Goal: Information Seeking & Learning: Check status

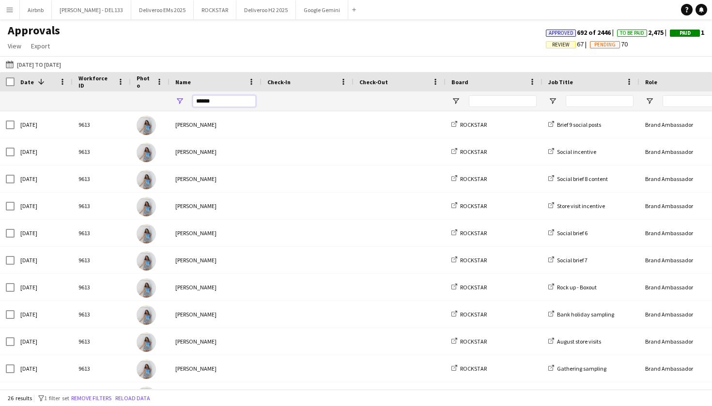
click at [222, 102] on input "*****" at bounding box center [224, 101] width 63 height 12
type input "*"
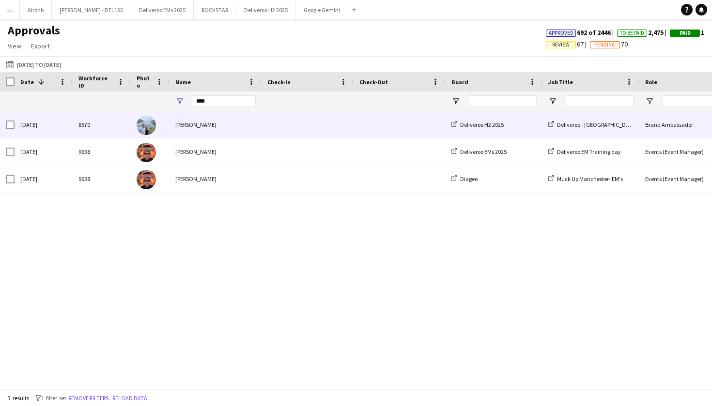
click at [246, 128] on div "[PERSON_NAME]" at bounding box center [215, 124] width 92 height 27
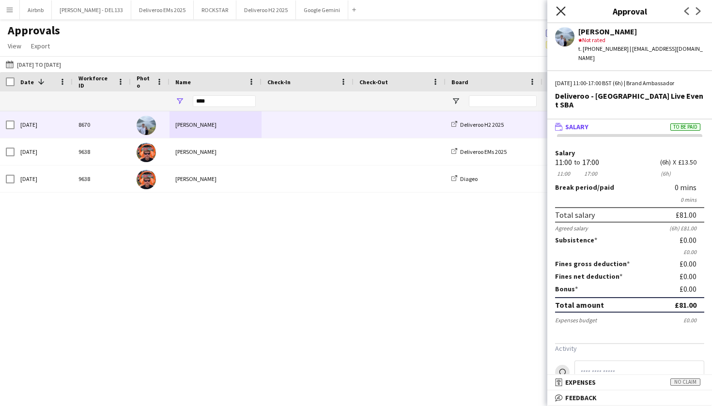
click at [562, 9] on icon "Close pop-in" at bounding box center [560, 10] width 9 height 9
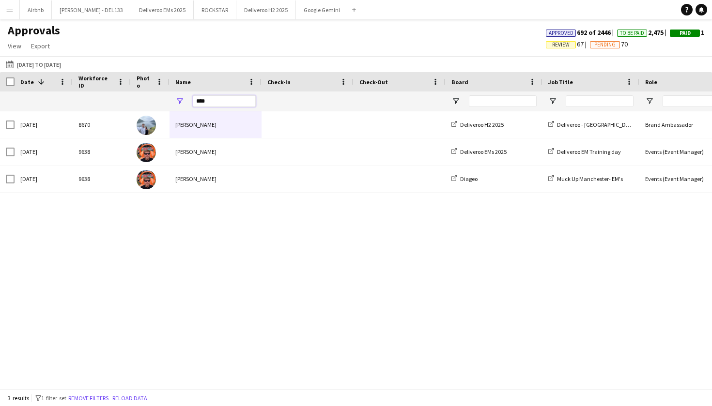
click at [216, 103] on input "****" at bounding box center [224, 101] width 63 height 12
type input "*"
paste input "*******"
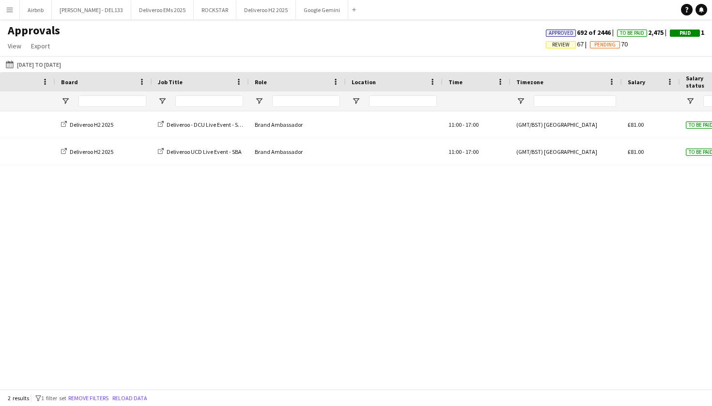
type input "*******"
click at [6, 9] on app-icon "Menu" at bounding box center [10, 10] width 8 height 8
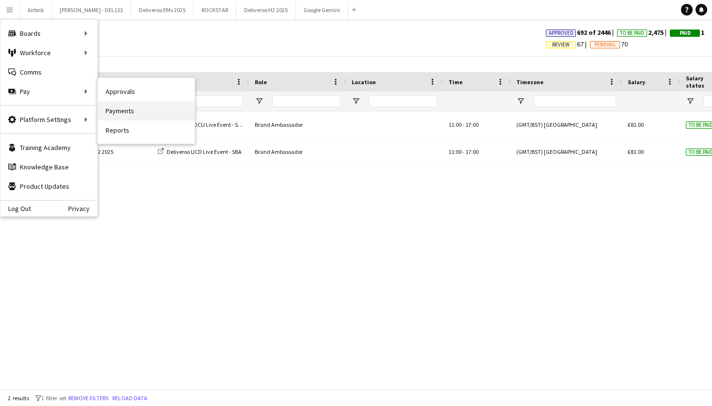
click at [121, 110] on link "Payments" at bounding box center [146, 110] width 97 height 19
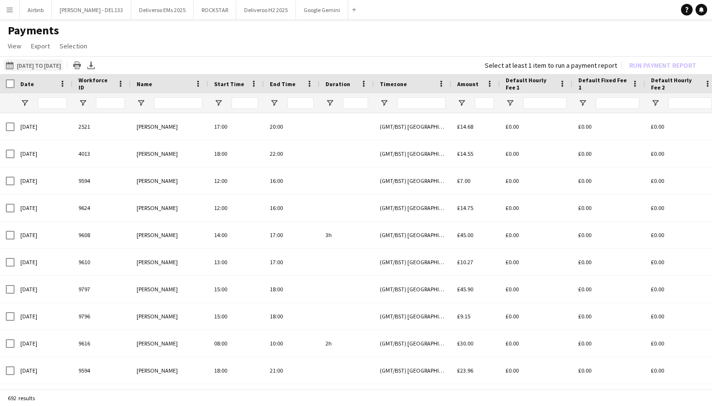
click at [63, 64] on button "[DATE] to [DATE] [DATE] to [DATE]" at bounding box center [33, 66] width 59 height 12
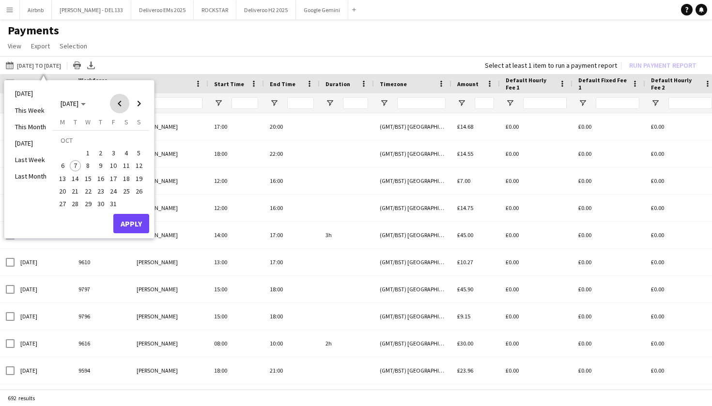
click at [120, 105] on span "Previous month" at bounding box center [119, 103] width 19 height 19
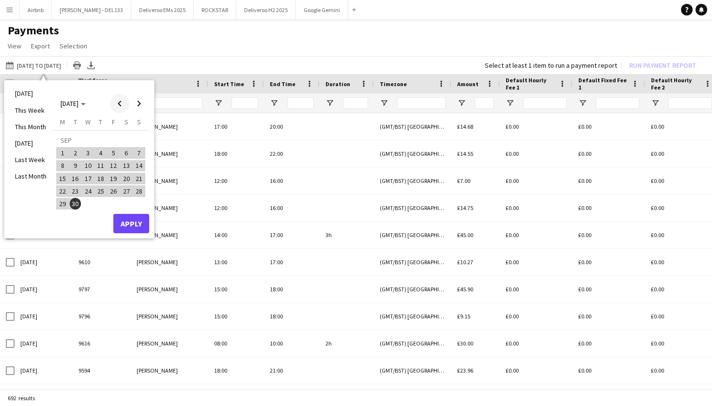
click at [120, 105] on span "Previous month" at bounding box center [119, 103] width 19 height 19
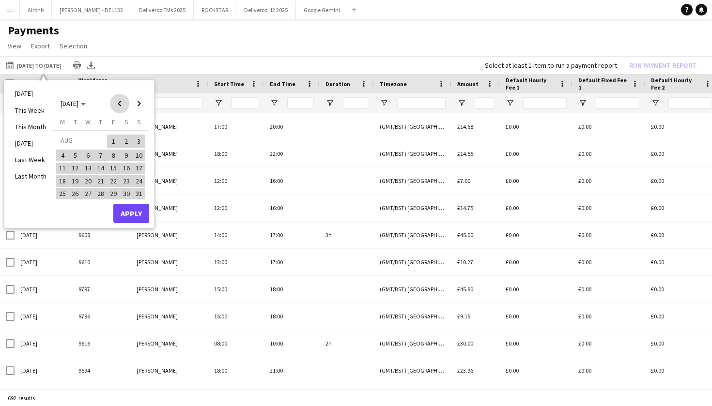
click at [120, 105] on span "Previous month" at bounding box center [119, 103] width 19 height 19
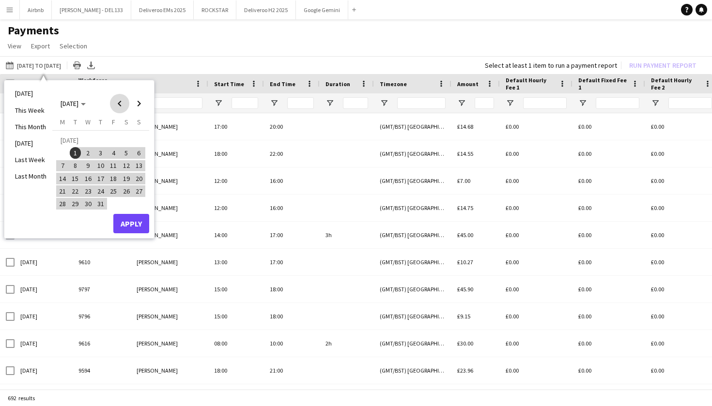
click at [120, 105] on span "Previous month" at bounding box center [119, 103] width 19 height 19
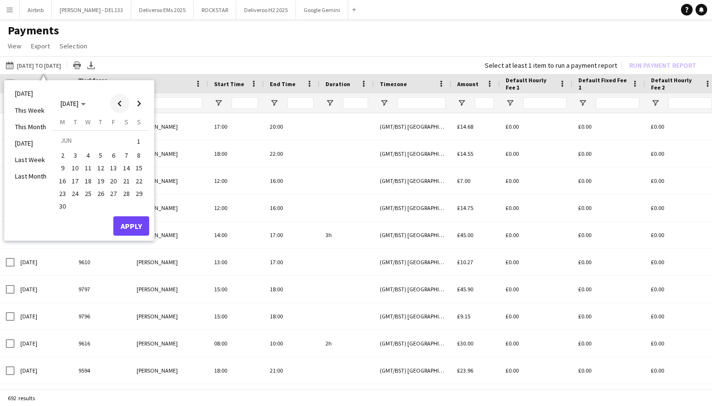
click at [120, 105] on span "Previous month" at bounding box center [119, 103] width 19 height 19
click at [119, 104] on span "Previous month" at bounding box center [119, 103] width 19 height 19
click at [76, 150] on span "1" at bounding box center [76, 153] width 12 height 12
click at [141, 103] on span "Next month" at bounding box center [138, 103] width 19 height 19
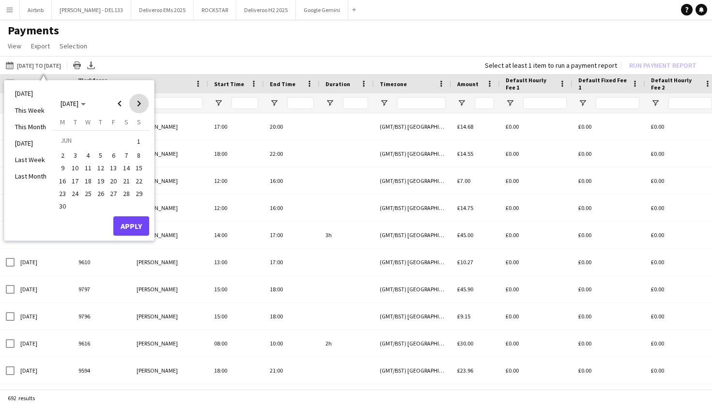
click at [141, 103] on span "Next month" at bounding box center [138, 103] width 19 height 19
click at [140, 103] on span "Next month" at bounding box center [138, 103] width 19 height 19
click at [64, 166] on span "6" at bounding box center [63, 166] width 12 height 12
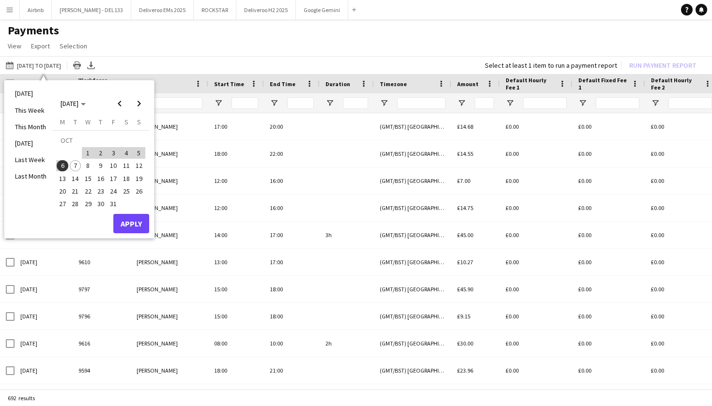
click at [134, 225] on button "Apply" at bounding box center [131, 223] width 36 height 19
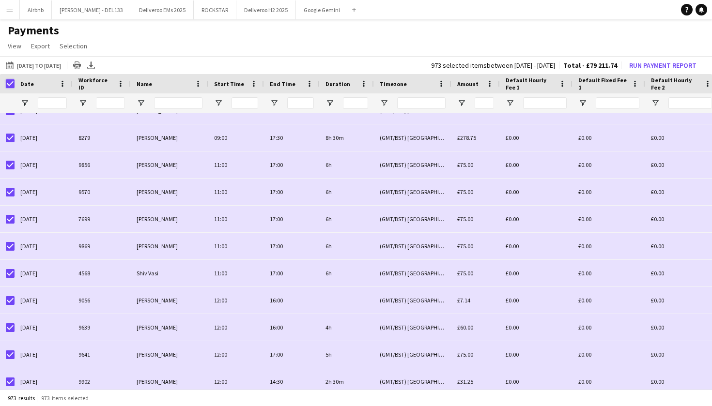
scroll to position [3323, 0]
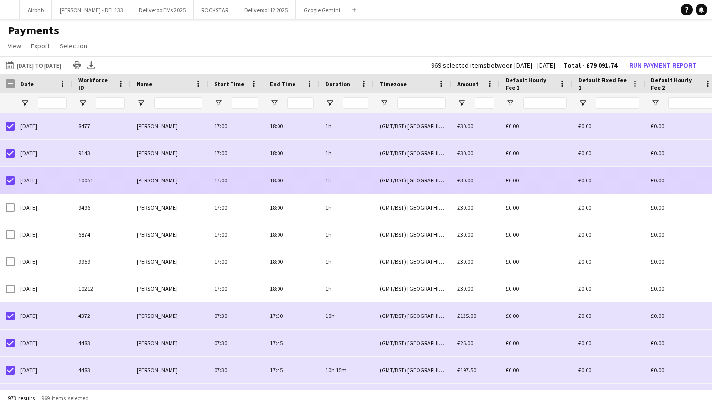
click at [11, 185] on div at bounding box center [10, 180] width 9 height 27
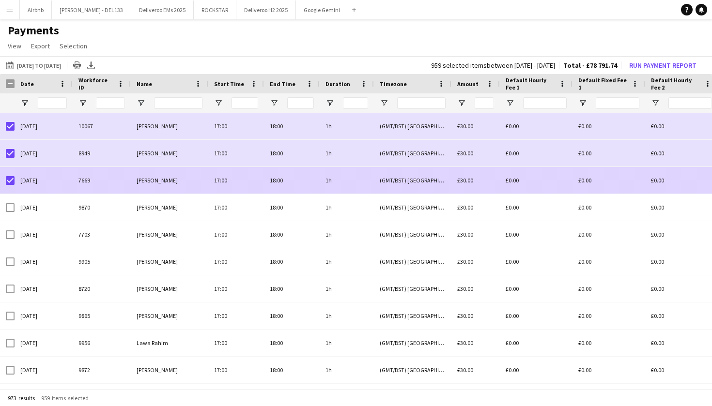
click at [11, 185] on div at bounding box center [10, 180] width 9 height 27
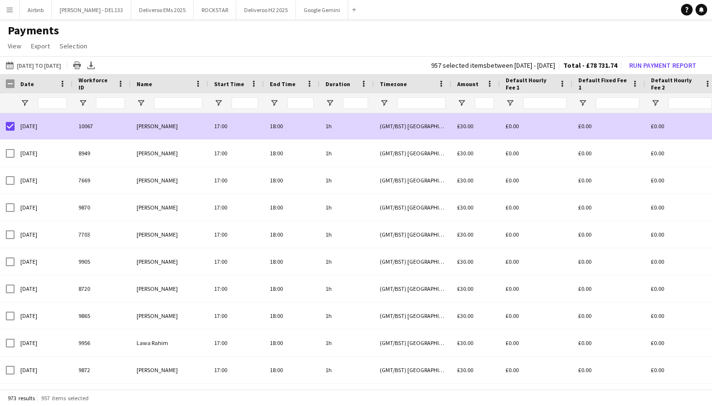
click at [7, 121] on div at bounding box center [10, 126] width 9 height 27
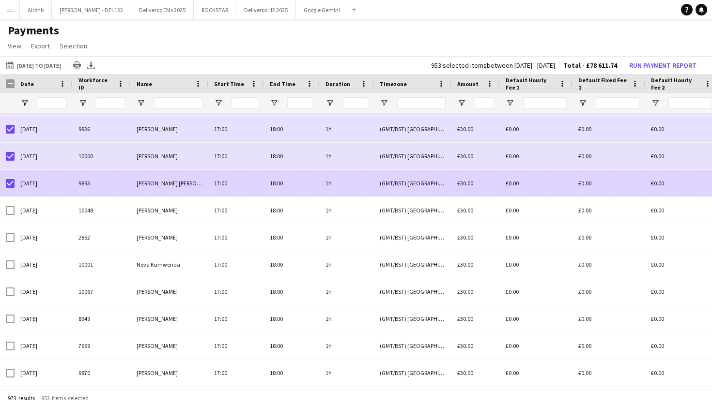
click at [5, 184] on div at bounding box center [7, 183] width 15 height 27
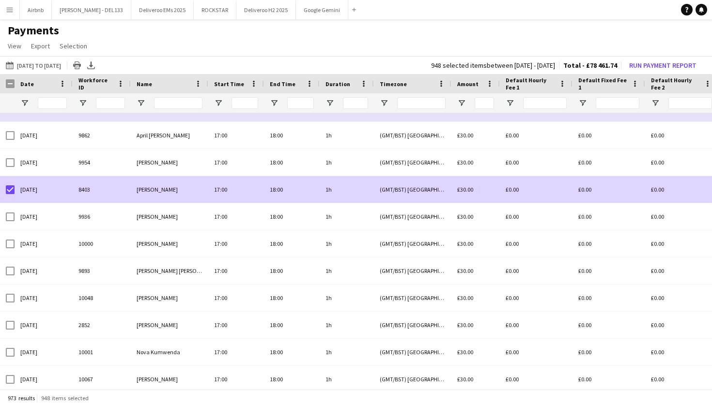
click at [11, 196] on div at bounding box center [10, 189] width 9 height 27
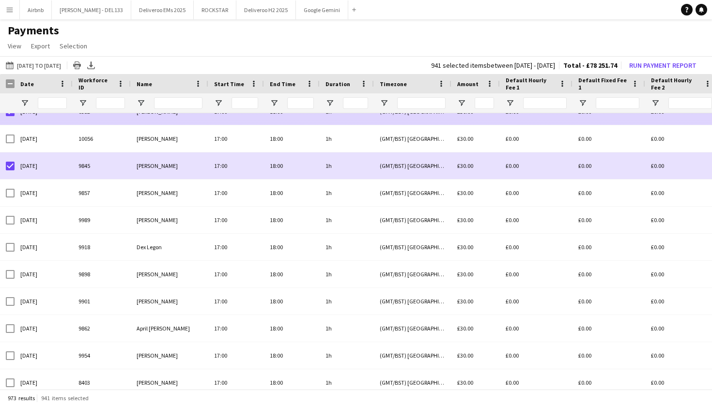
click at [10, 117] on div at bounding box center [10, 111] width 9 height 27
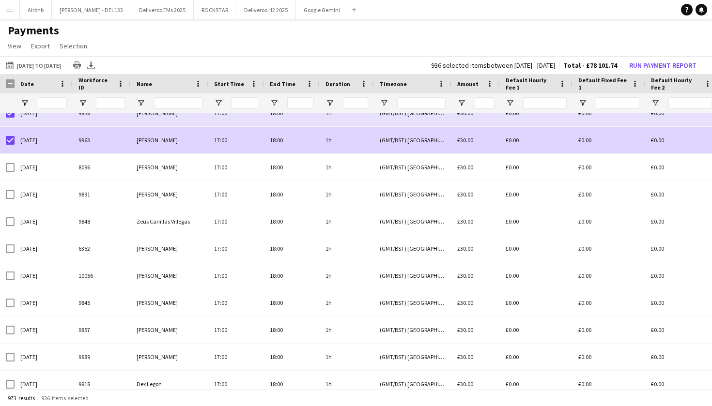
click at [11, 145] on div at bounding box center [10, 140] width 9 height 27
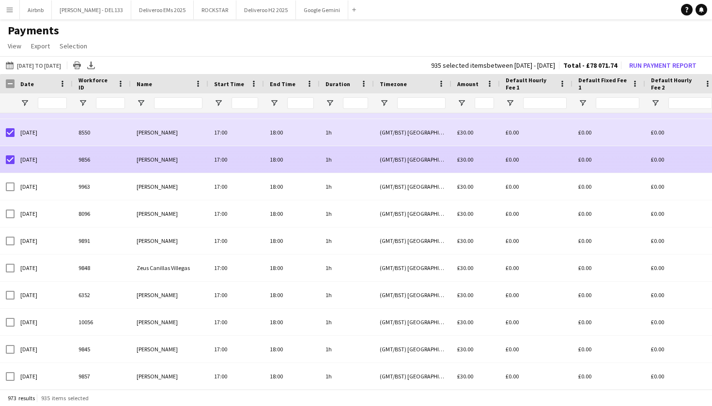
click at [5, 157] on div at bounding box center [7, 159] width 15 height 27
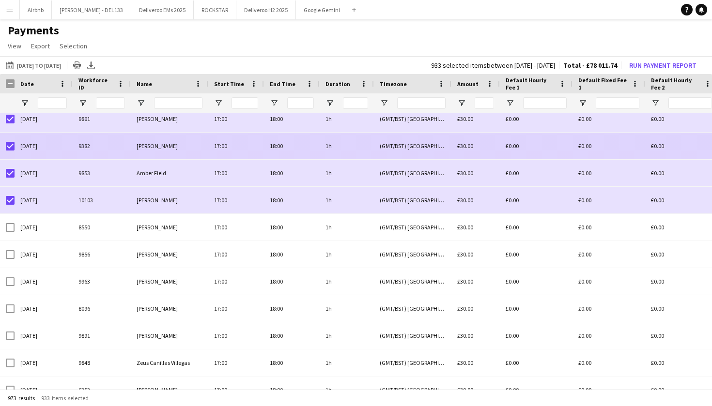
click at [15, 144] on div "[DATE]" at bounding box center [44, 146] width 58 height 27
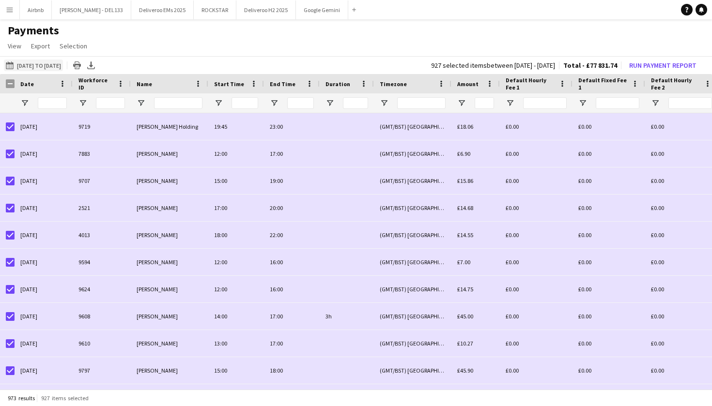
click at [43, 63] on button "[DATE] to [DATE] [DATE] to [DATE]" at bounding box center [33, 66] width 59 height 12
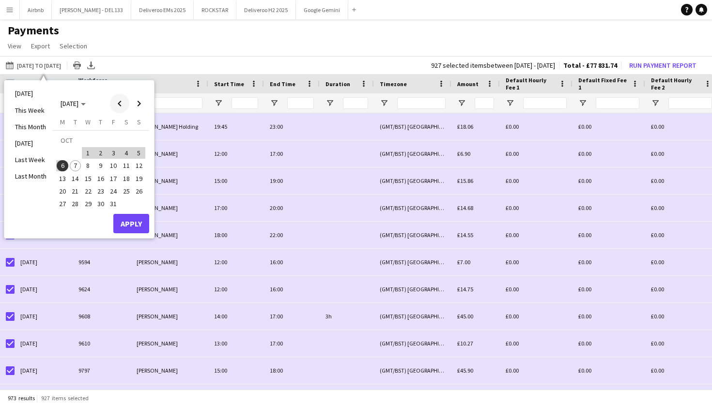
click at [122, 106] on span "Previous month" at bounding box center [119, 103] width 19 height 19
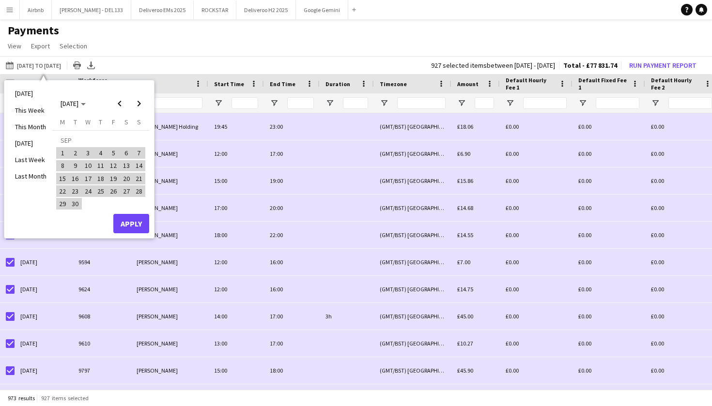
click at [68, 192] on span "22" at bounding box center [63, 191] width 12 height 12
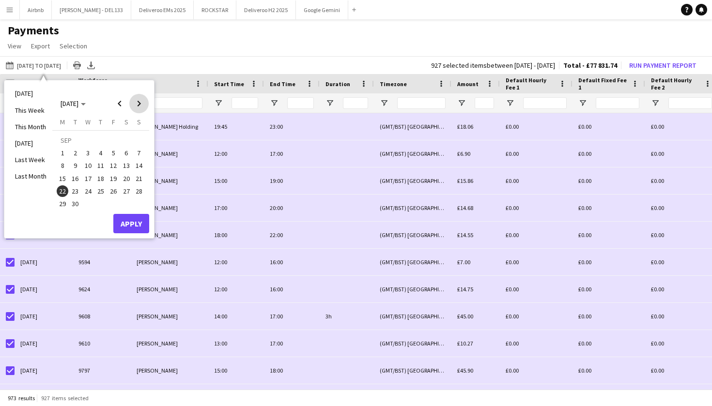
click at [138, 105] on span "Next month" at bounding box center [138, 103] width 19 height 19
click at [64, 166] on span "6" at bounding box center [63, 166] width 12 height 12
click at [129, 225] on button "Apply" at bounding box center [131, 223] width 36 height 19
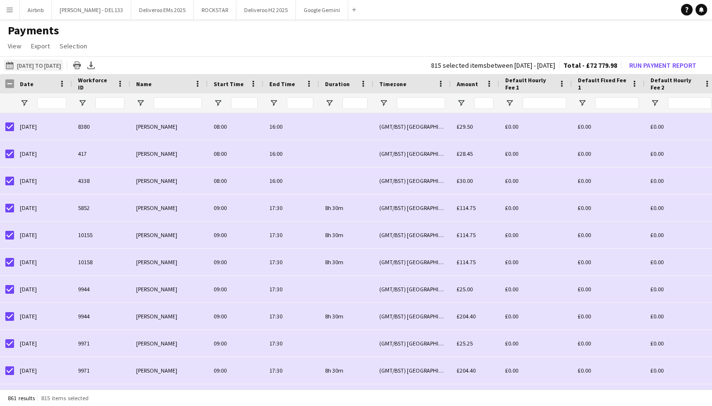
click at [61, 66] on button "[DATE] to [DATE] [DATE] to [DATE]" at bounding box center [33, 66] width 59 height 12
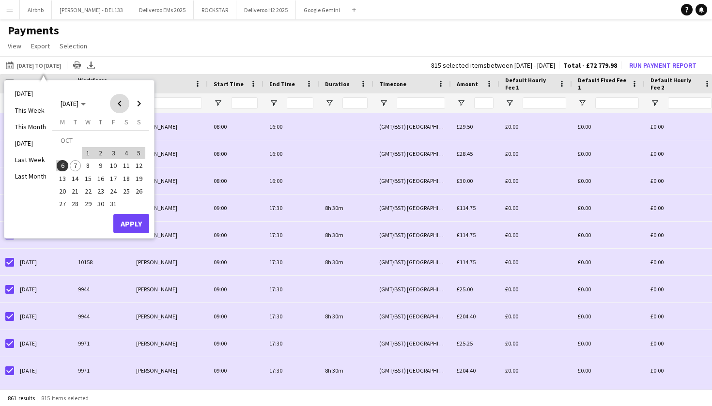
click at [117, 105] on span "Previous month" at bounding box center [119, 103] width 19 height 19
click at [75, 193] on span "23" at bounding box center [76, 191] width 12 height 12
click at [144, 100] on span "Next month" at bounding box center [138, 103] width 19 height 19
click at [65, 167] on span "6" at bounding box center [63, 166] width 12 height 12
click at [131, 219] on button "Apply" at bounding box center [131, 223] width 36 height 19
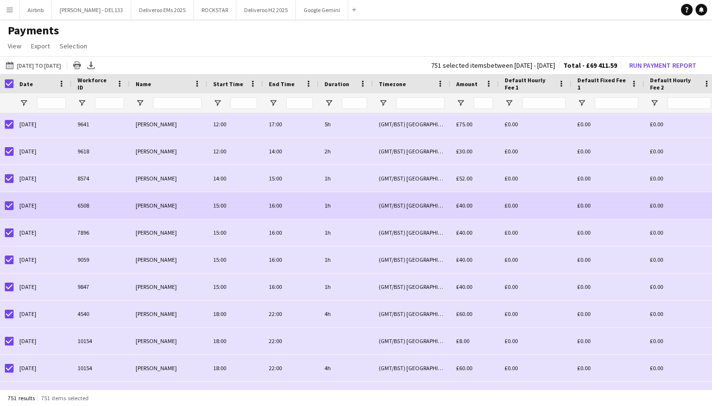
scroll to position [6138, 0]
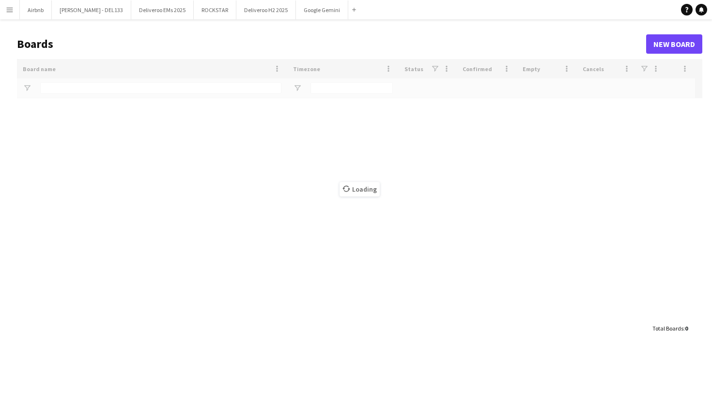
type input "****"
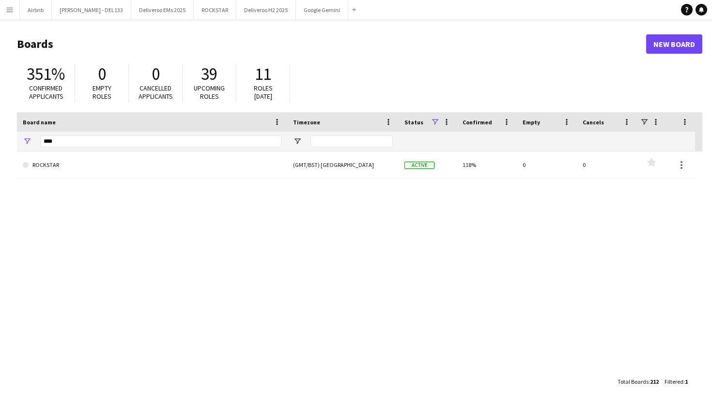
click at [8, 8] on app-icon "Menu" at bounding box center [10, 10] width 8 height 8
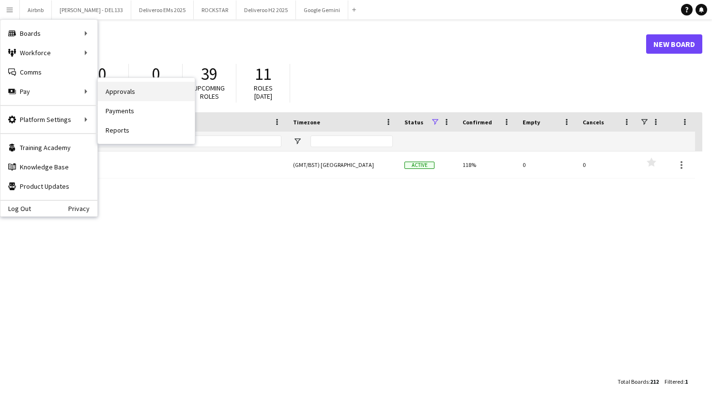
click at [123, 94] on link "Approvals" at bounding box center [146, 91] width 97 height 19
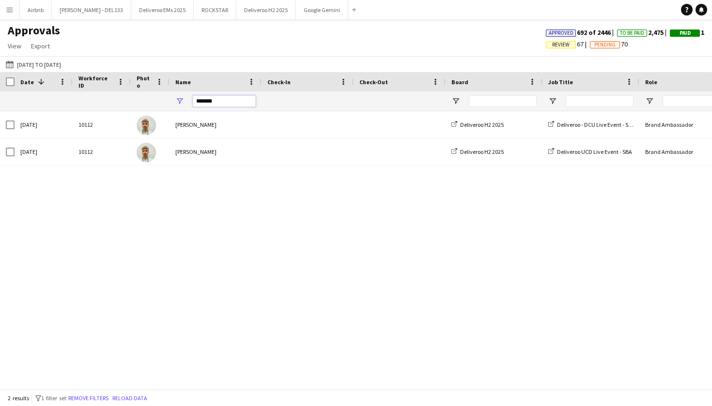
click at [221, 104] on input "*******" at bounding box center [224, 101] width 63 height 12
type input "*"
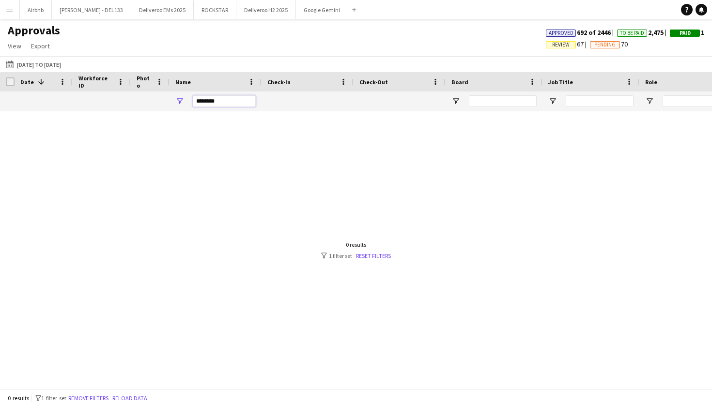
click at [245, 169] on div at bounding box center [356, 250] width 712 height 278
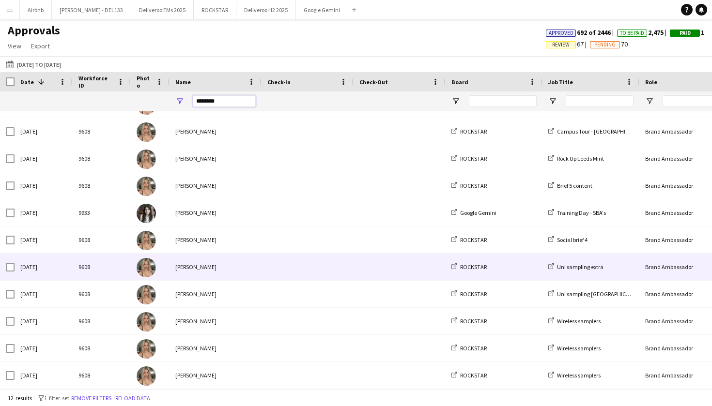
type input "********"
click at [217, 262] on div "[PERSON_NAME]" at bounding box center [215, 267] width 92 height 27
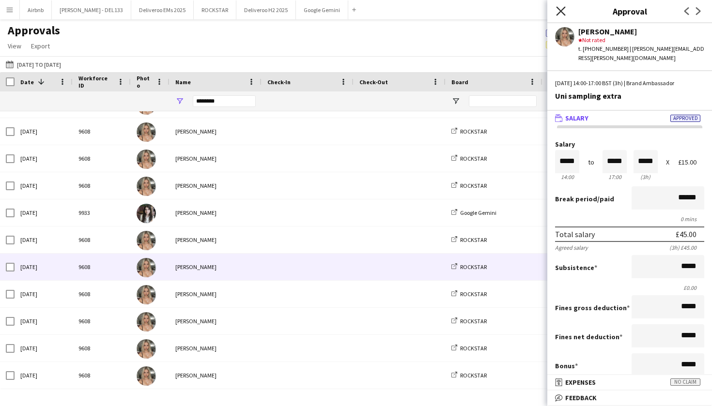
click at [565, 13] on icon "Close pop-in" at bounding box center [560, 10] width 9 height 9
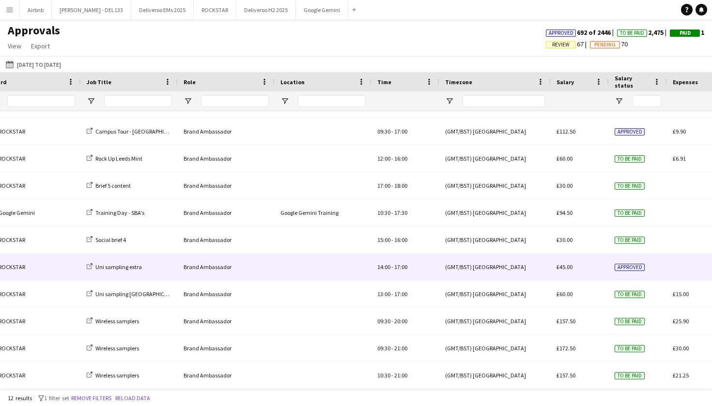
click at [545, 269] on div "(GMT/BST) [GEOGRAPHIC_DATA]" at bounding box center [494, 267] width 111 height 27
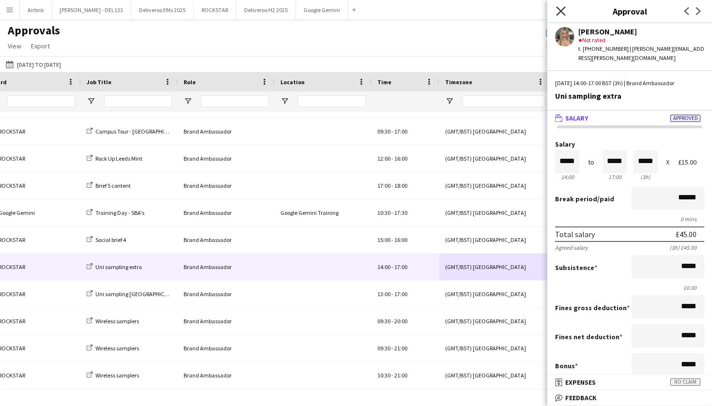
click at [562, 11] on icon "Close pop-in" at bounding box center [560, 10] width 9 height 9
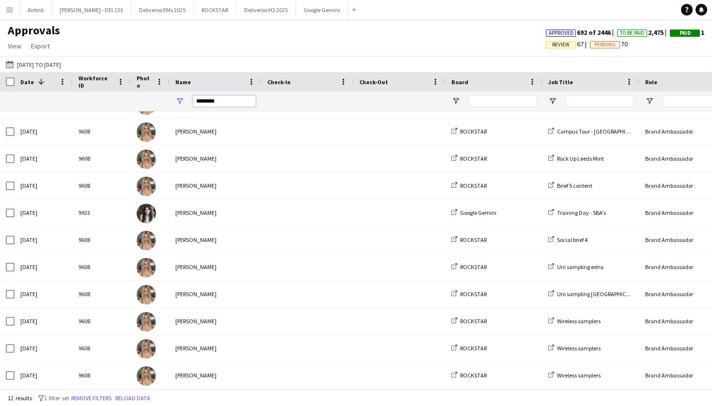
click at [218, 102] on input "********" at bounding box center [224, 101] width 63 height 12
type input "*"
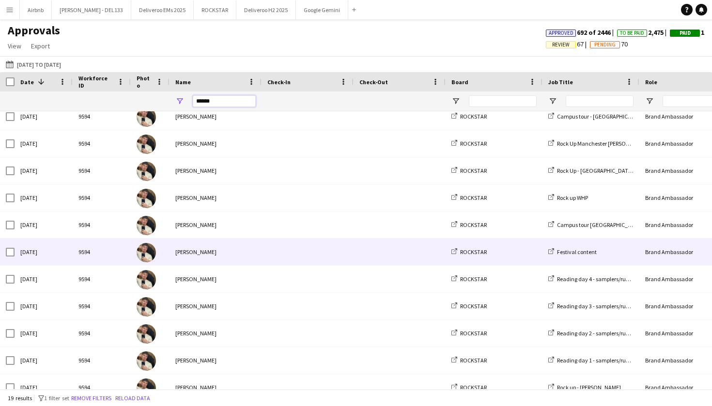
scroll to position [40, 0]
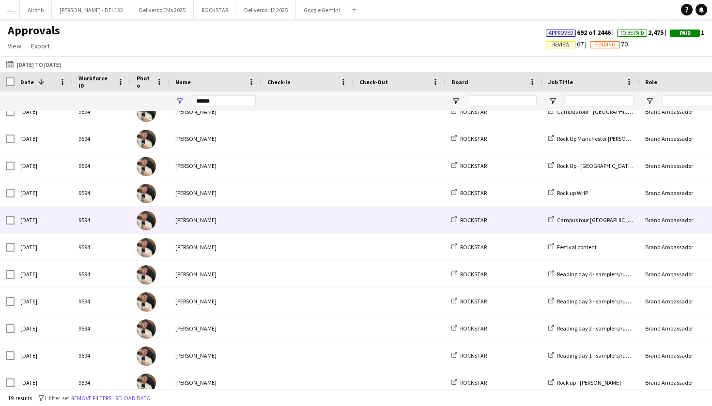
click at [250, 232] on div "[PERSON_NAME]" at bounding box center [215, 220] width 92 height 27
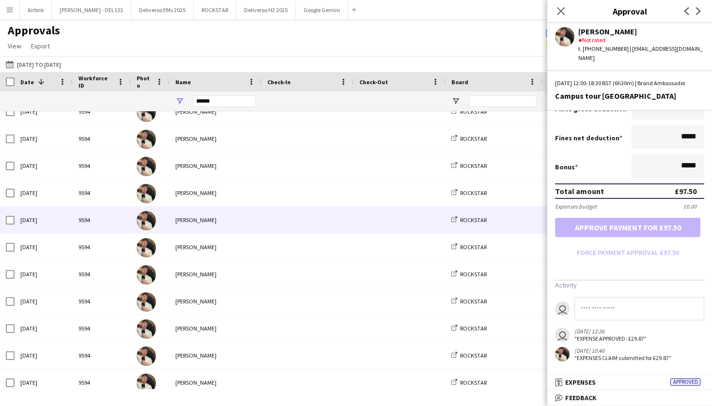
scroll to position [203, 0]
click at [609, 380] on mat-panel-title "receipt Expenses Approved" at bounding box center [627, 382] width 161 height 9
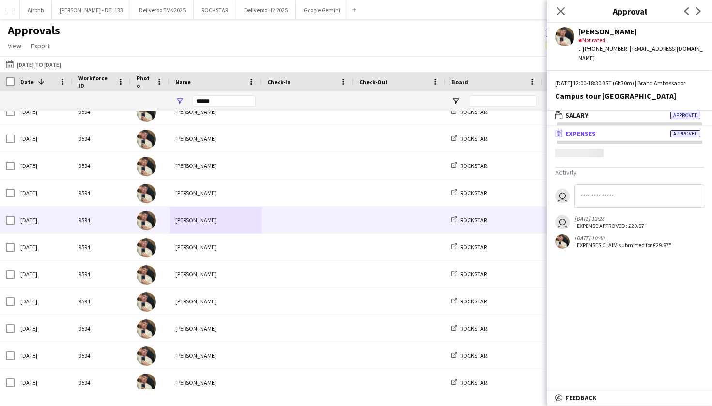
scroll to position [3, 0]
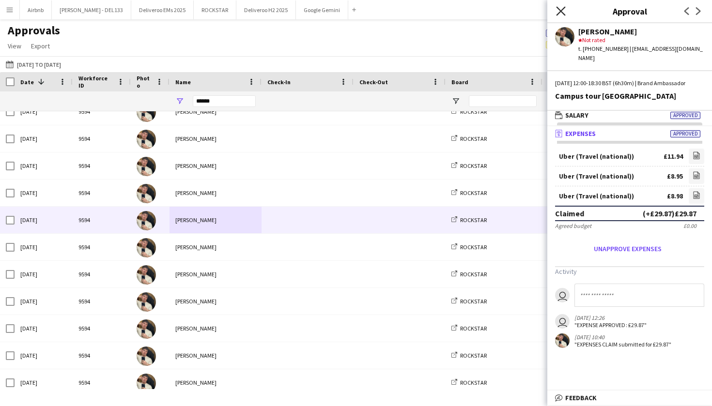
click at [564, 14] on icon at bounding box center [560, 10] width 9 height 9
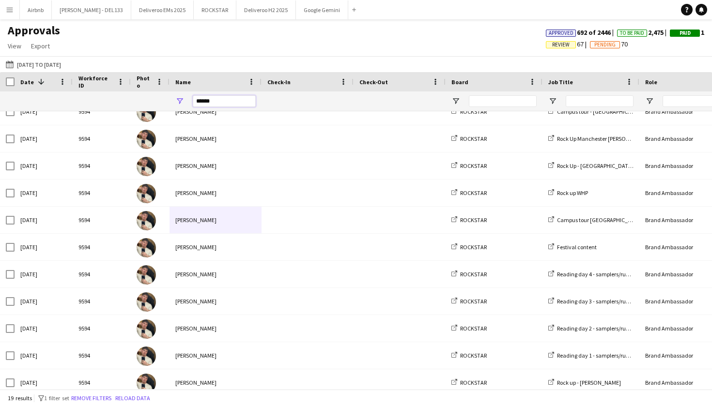
click at [219, 104] on input "******" at bounding box center [224, 101] width 63 height 12
type input "*"
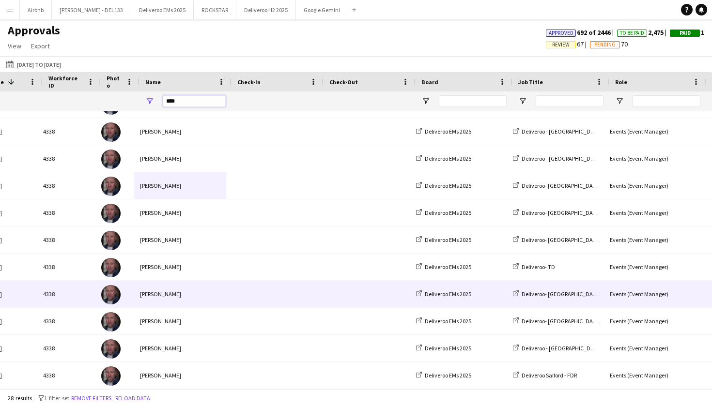
scroll to position [0, 112]
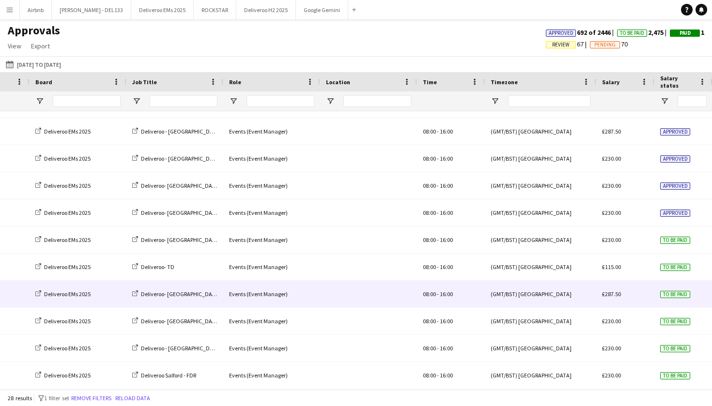
type input "***"
click at [249, 303] on div "Events (Event Manager)" at bounding box center [271, 294] width 97 height 27
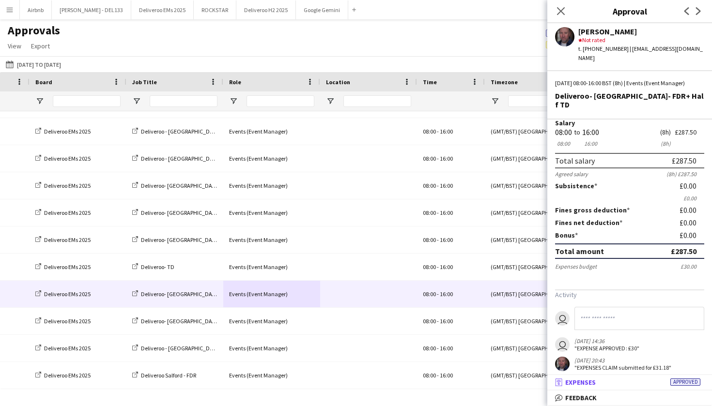
click at [619, 385] on mat-panel-title "receipt Expenses Approved" at bounding box center [627, 382] width 161 height 9
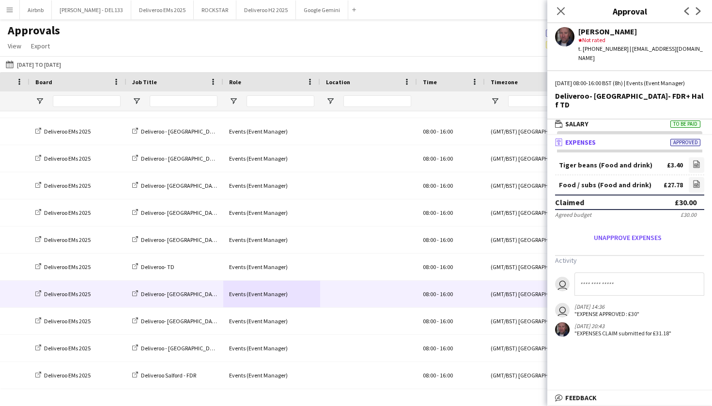
click at [682, 139] on span "Approved" at bounding box center [685, 142] width 30 height 7
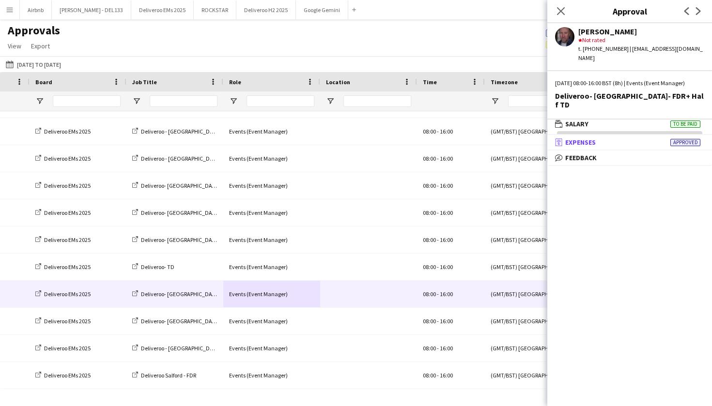
click at [681, 139] on span "Approved" at bounding box center [685, 142] width 30 height 7
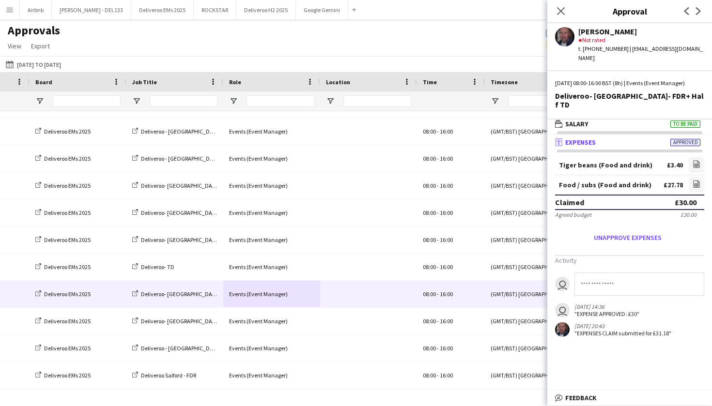
click at [589, 138] on span "Expenses" at bounding box center [580, 142] width 31 height 9
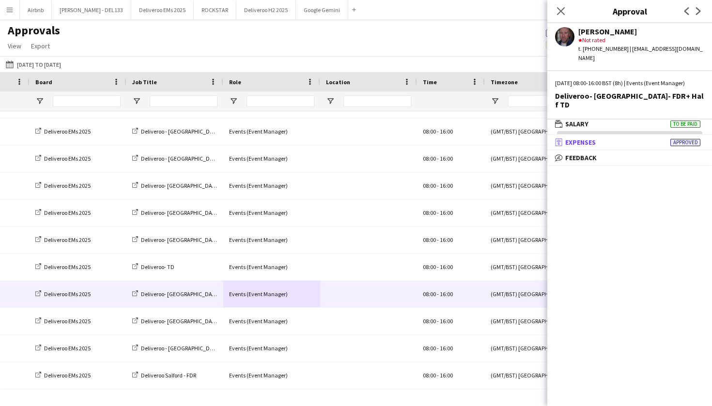
click at [589, 138] on span "Expenses" at bounding box center [580, 142] width 31 height 9
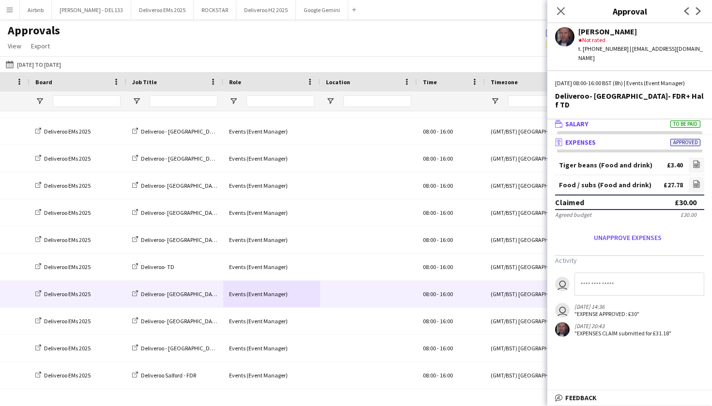
click at [590, 120] on mat-panel-title "wallet Salary To be paid" at bounding box center [627, 124] width 161 height 9
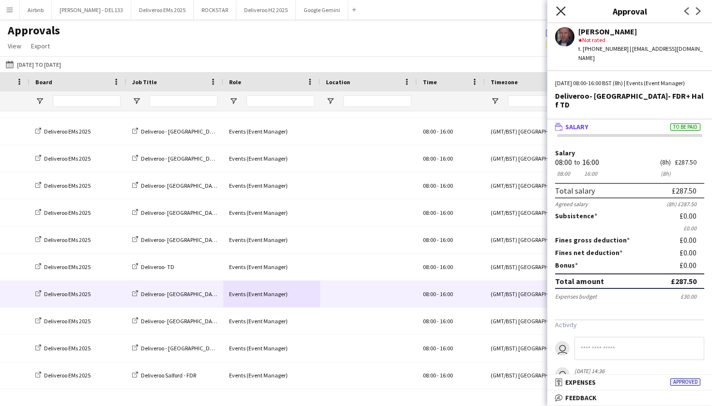
click at [560, 13] on icon "Close pop-in" at bounding box center [560, 10] width 9 height 9
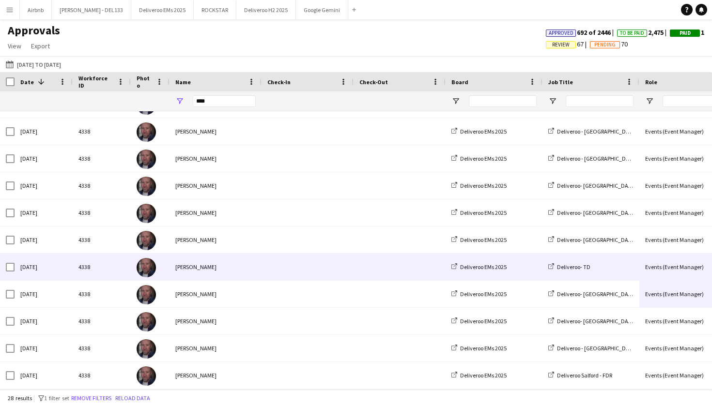
click at [69, 271] on div "Sun, 21 Sep 2025" at bounding box center [44, 267] width 58 height 27
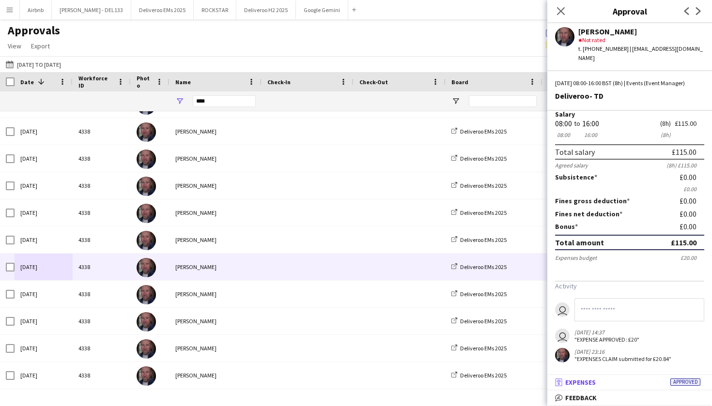
click at [618, 383] on mat-panel-title "receipt Expenses Approved" at bounding box center [627, 382] width 161 height 9
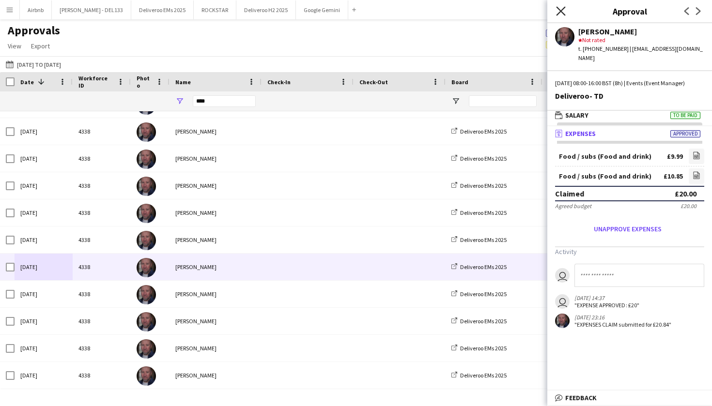
click at [560, 9] on icon "Close pop-in" at bounding box center [560, 10] width 9 height 9
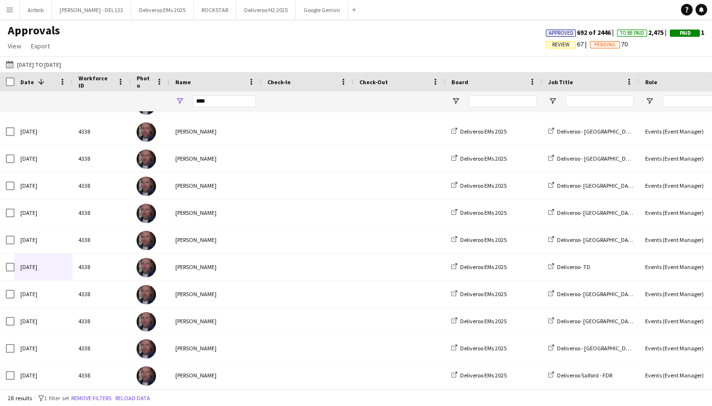
click at [213, 93] on div "***" at bounding box center [224, 101] width 63 height 19
click at [213, 101] on input "***" at bounding box center [224, 101] width 63 height 12
type input "*"
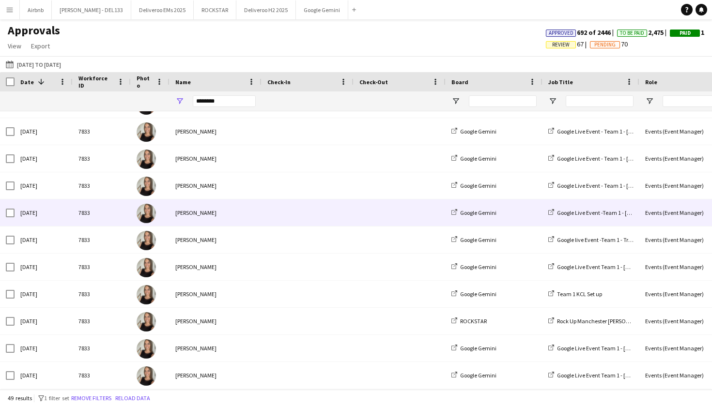
click at [81, 209] on div "7833" at bounding box center [102, 213] width 58 height 27
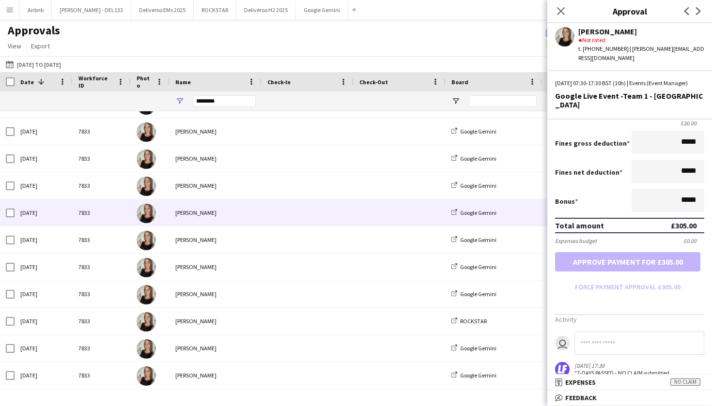
scroll to position [131, 0]
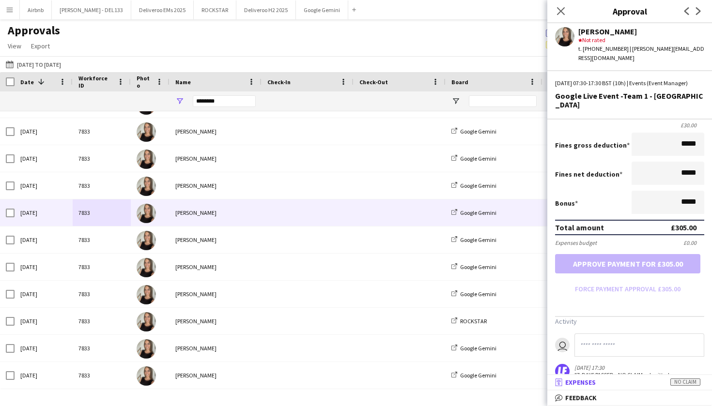
click at [608, 380] on mat-panel-title "receipt Expenses No claim" at bounding box center [627, 382] width 161 height 9
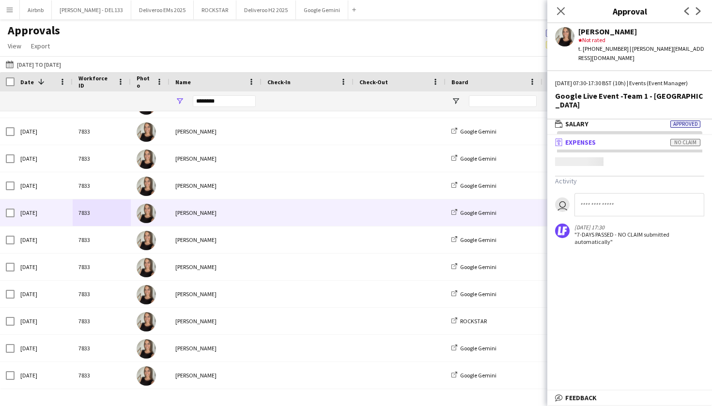
scroll to position [3, 0]
click at [629, 120] on mat-panel-title "wallet Salary Approved" at bounding box center [627, 124] width 161 height 9
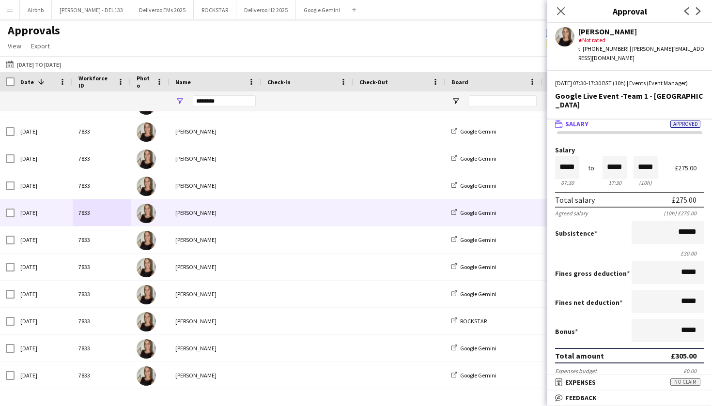
scroll to position [0, 0]
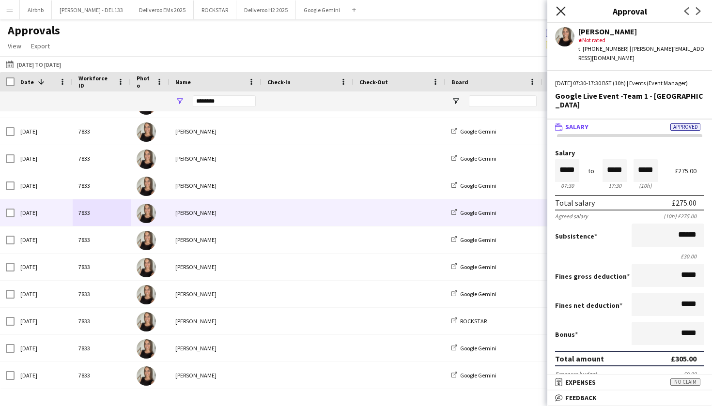
click at [560, 9] on icon "Close pop-in" at bounding box center [560, 10] width 9 height 9
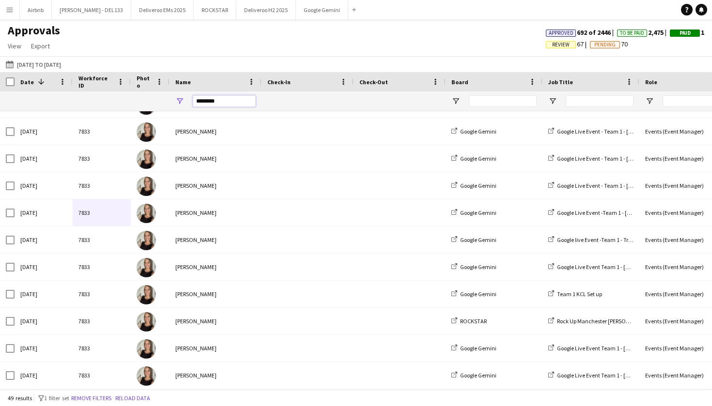
click at [226, 98] on input "*******" at bounding box center [224, 101] width 63 height 12
type input "*"
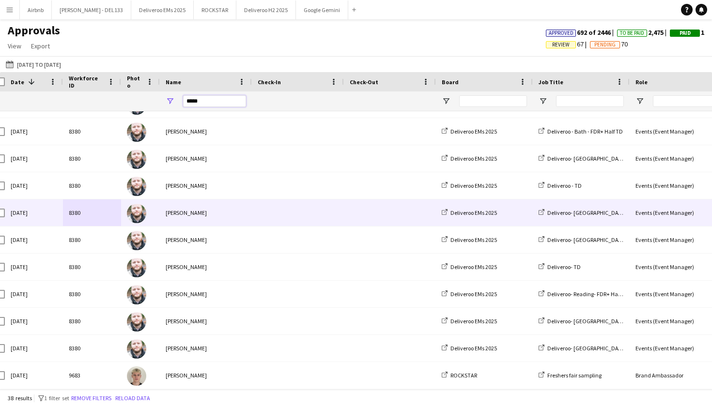
scroll to position [0, 23]
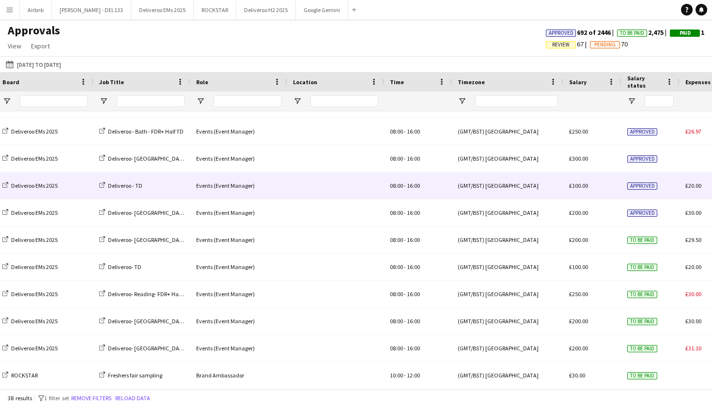
type input "*****"
click at [198, 195] on div "Events (Event Manager)" at bounding box center [238, 185] width 97 height 27
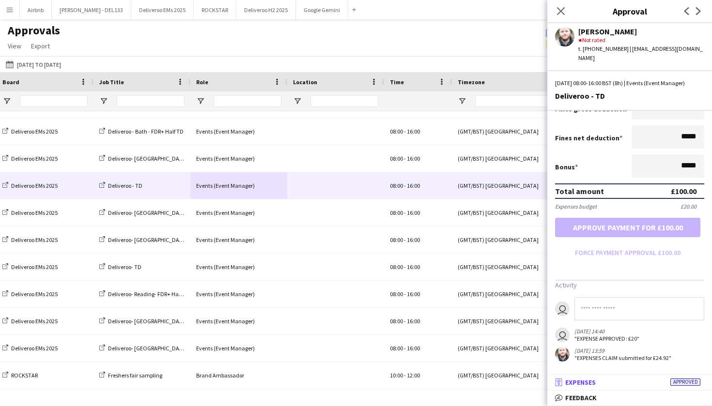
click at [618, 383] on mat-panel-title "receipt Expenses Approved" at bounding box center [627, 382] width 161 height 9
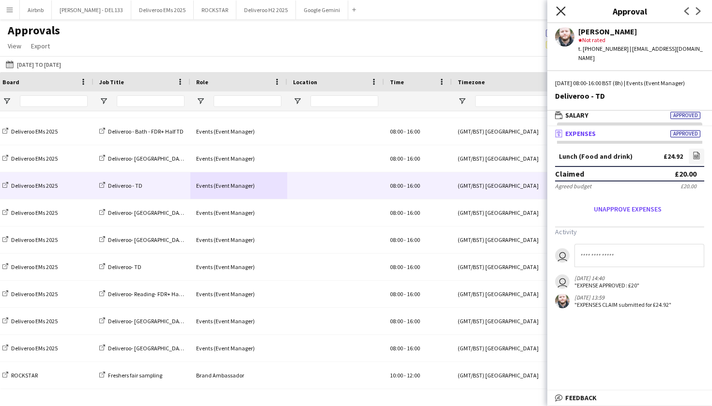
click at [565, 13] on icon "Close pop-in" at bounding box center [560, 10] width 9 height 9
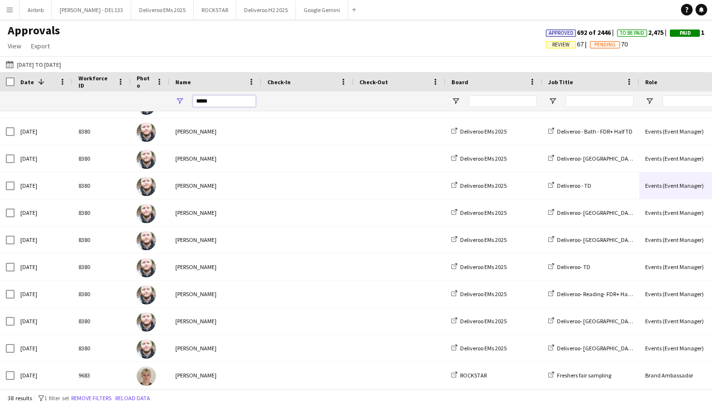
click at [217, 99] on input "*****" at bounding box center [224, 101] width 63 height 12
type input "*"
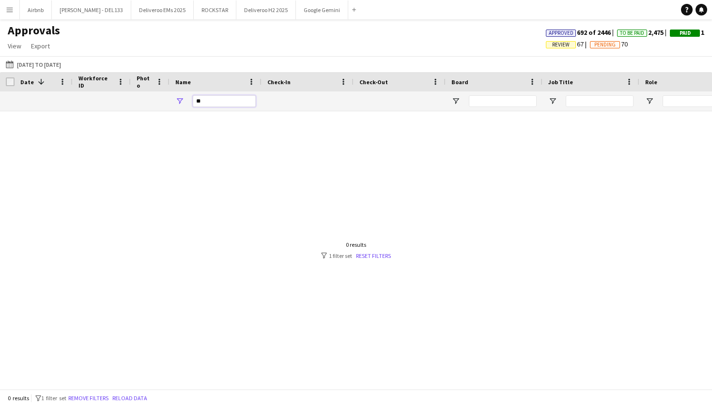
type input "*"
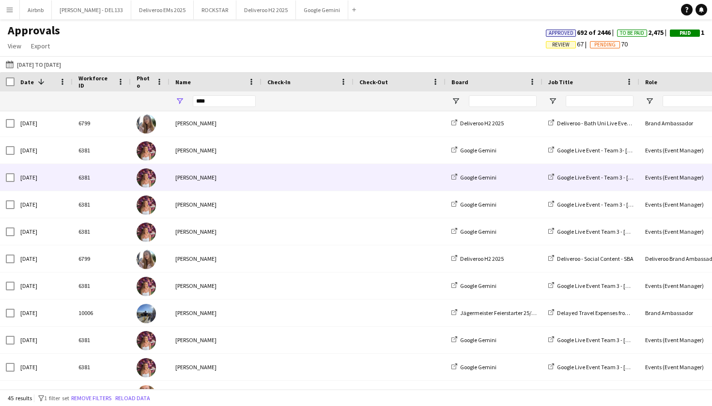
click at [230, 186] on div "[PERSON_NAME]" at bounding box center [215, 177] width 92 height 27
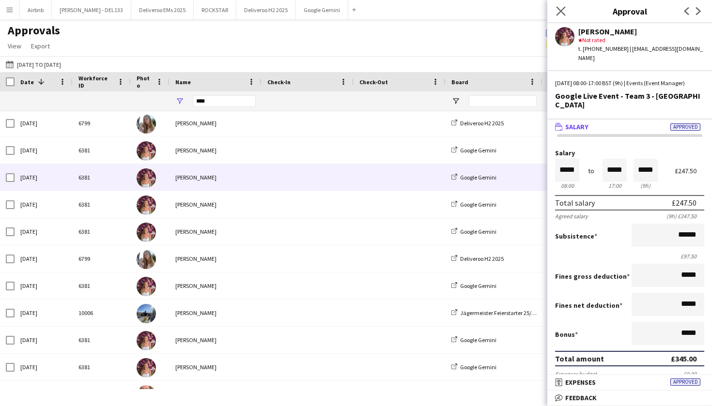
click at [566, 15] on app-icon "Close pop-in" at bounding box center [561, 11] width 14 height 14
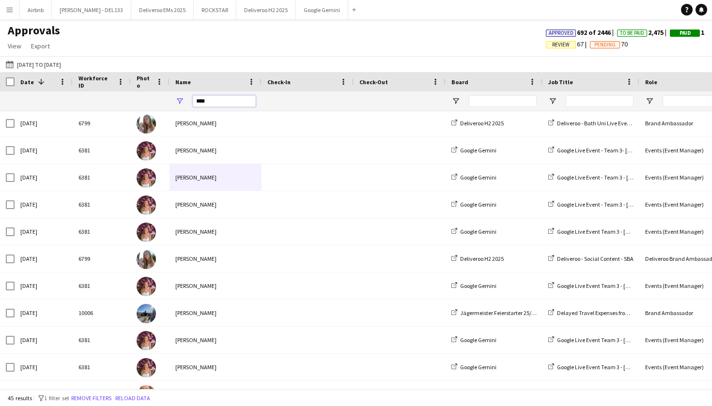
click at [228, 99] on input "****" at bounding box center [224, 101] width 63 height 12
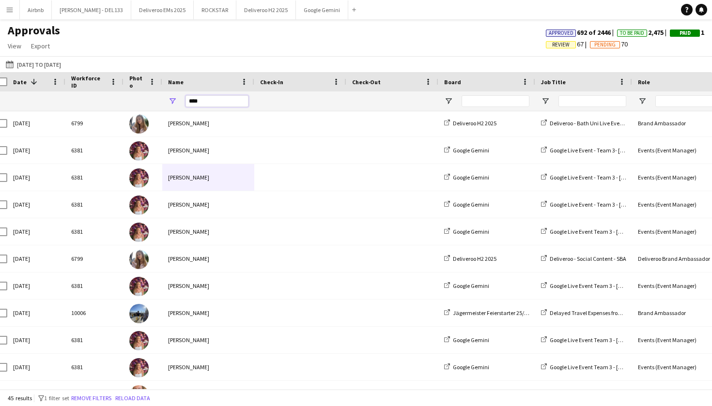
scroll to position [0, 39]
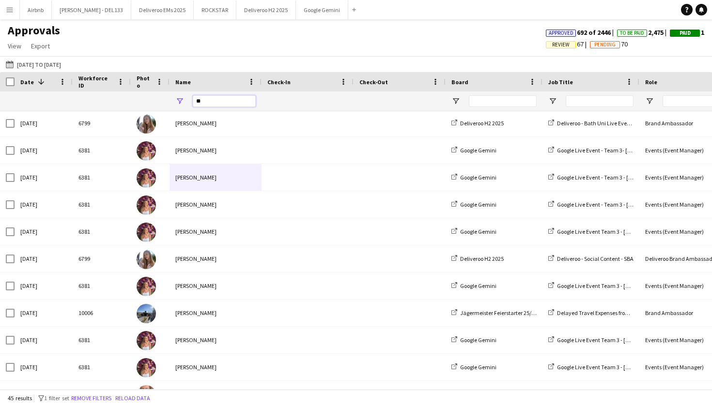
type input "*"
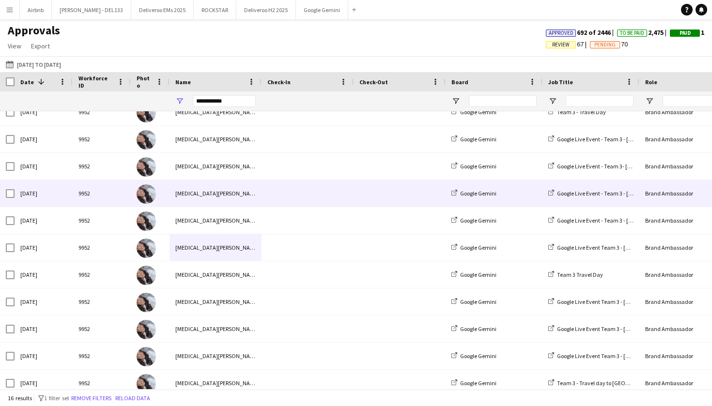
click at [223, 195] on div "[MEDICAL_DATA][PERSON_NAME]" at bounding box center [215, 193] width 92 height 27
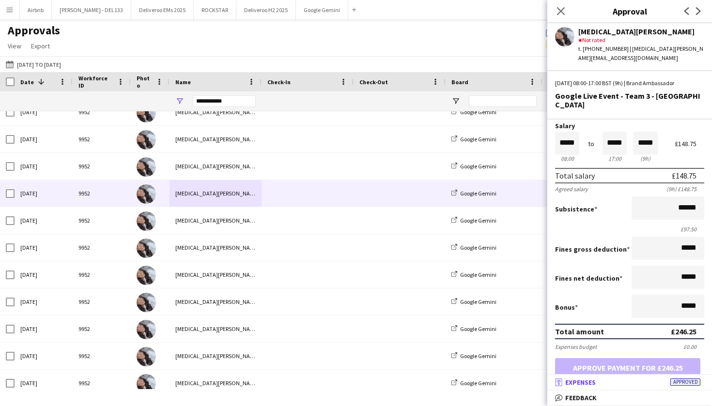
click at [599, 386] on mat-panel-title "receipt Expenses Approved" at bounding box center [627, 382] width 161 height 9
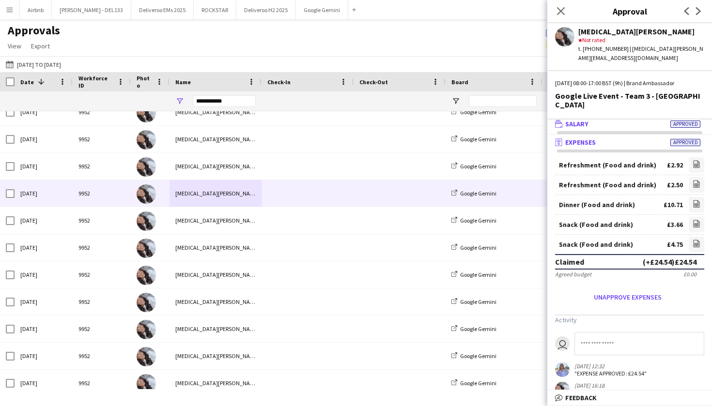
click at [609, 120] on mat-panel-title "wallet Salary Approved" at bounding box center [627, 124] width 161 height 9
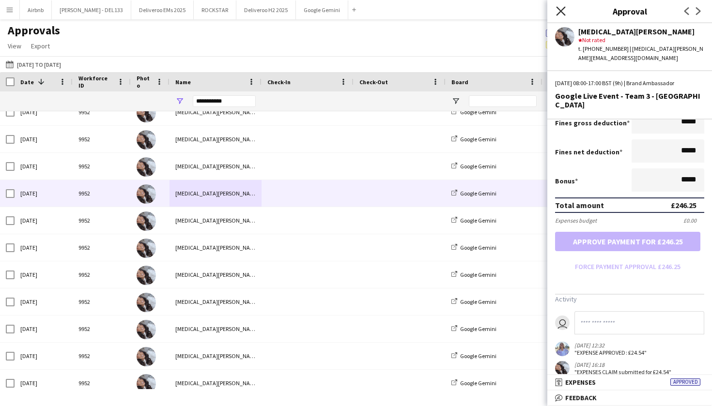
click at [565, 9] on icon "Close pop-in" at bounding box center [560, 10] width 9 height 9
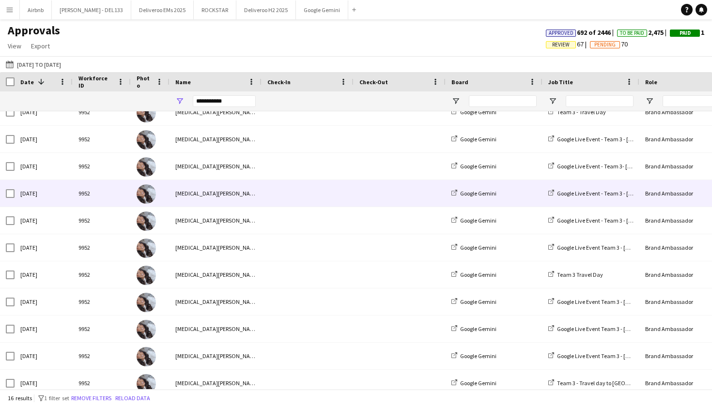
click at [450, 187] on div "Google Gemini" at bounding box center [494, 193] width 97 height 27
click at [501, 199] on div "Google Gemini" at bounding box center [494, 193] width 97 height 27
click at [545, 202] on div "Google Live Event - Team 3 - [GEOGRAPHIC_DATA]" at bounding box center [590, 193] width 97 height 27
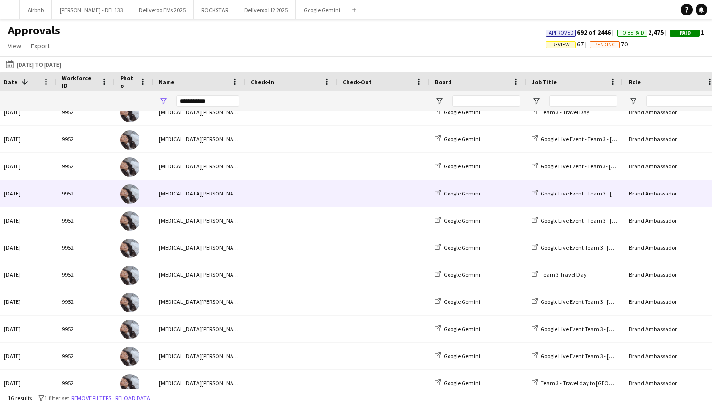
click at [369, 195] on span at bounding box center [383, 193] width 80 height 27
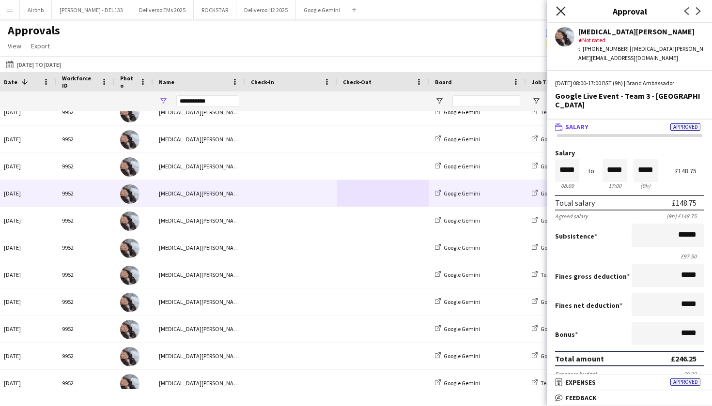
click at [563, 12] on icon "Close pop-in" at bounding box center [560, 10] width 9 height 9
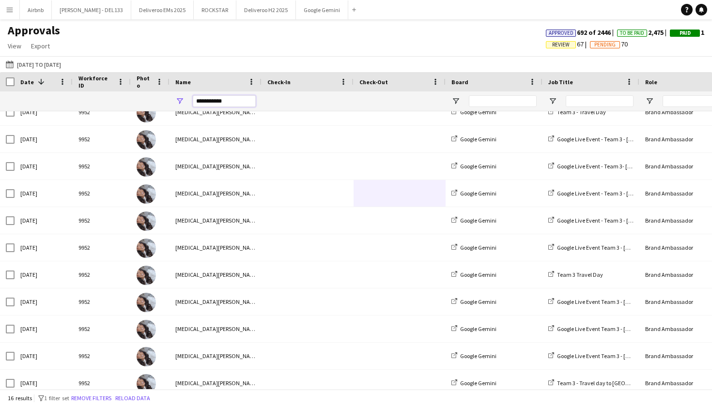
click at [231, 103] on input "**********" at bounding box center [224, 101] width 63 height 12
type input "*"
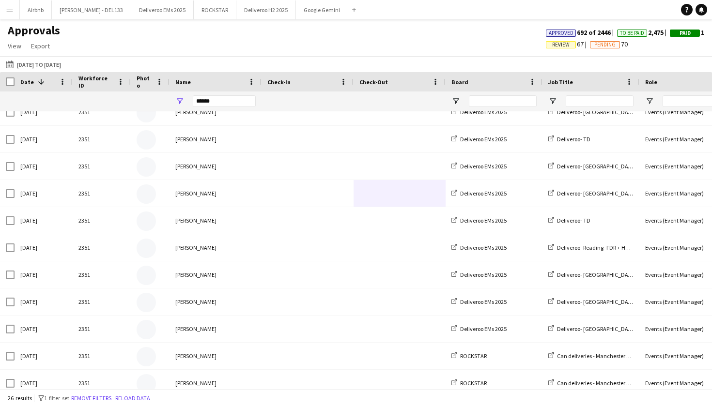
click at [298, 143] on span at bounding box center [307, 139] width 80 height 27
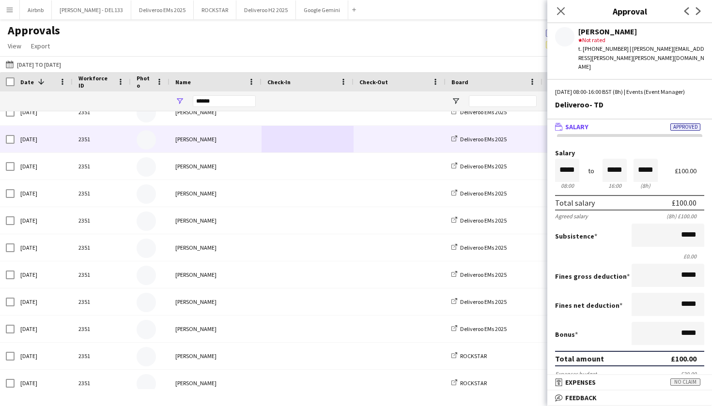
click at [623, 123] on mat-panel-title "wallet Salary Approved" at bounding box center [627, 127] width 161 height 9
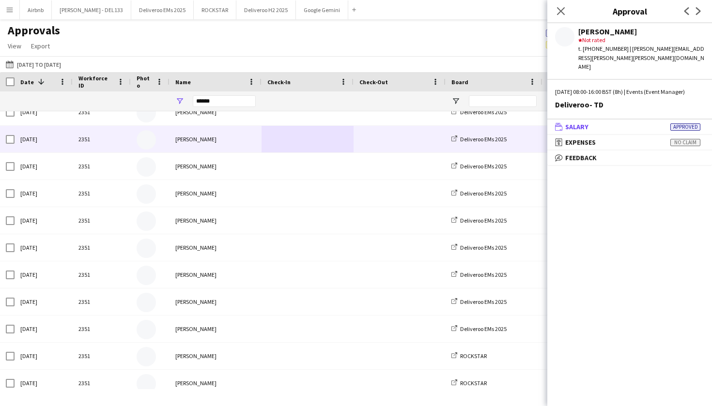
click at [623, 123] on mat-panel-title "wallet Salary Approved" at bounding box center [627, 127] width 161 height 9
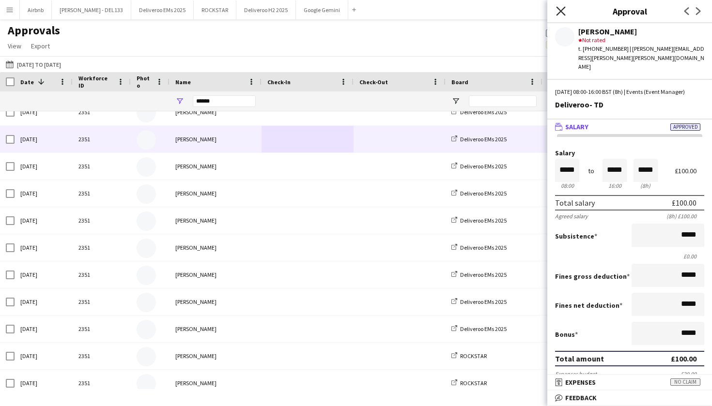
click at [559, 15] on icon "Close pop-in" at bounding box center [560, 10] width 9 height 9
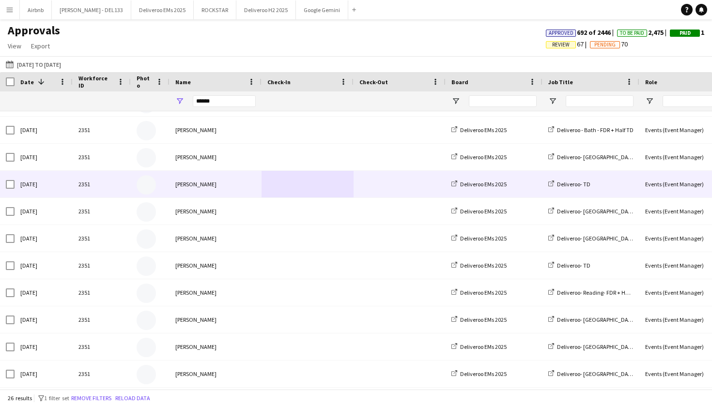
scroll to position [45, 0]
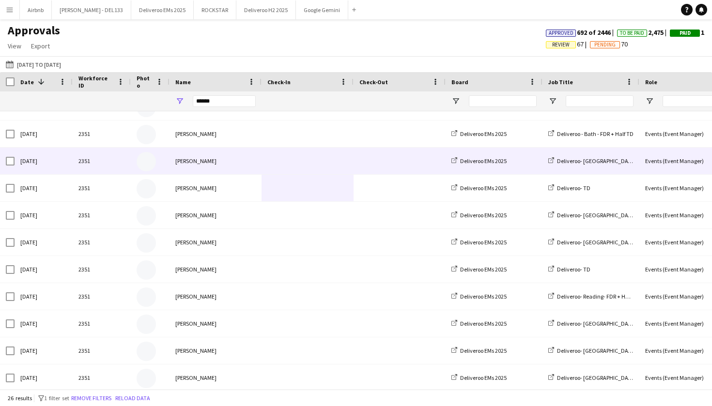
click at [381, 166] on span at bounding box center [399, 161] width 80 height 27
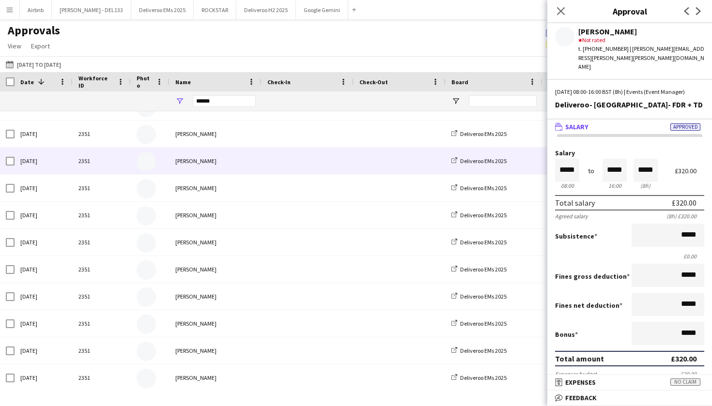
scroll to position [0, 0]
click at [559, 9] on icon at bounding box center [560, 10] width 9 height 9
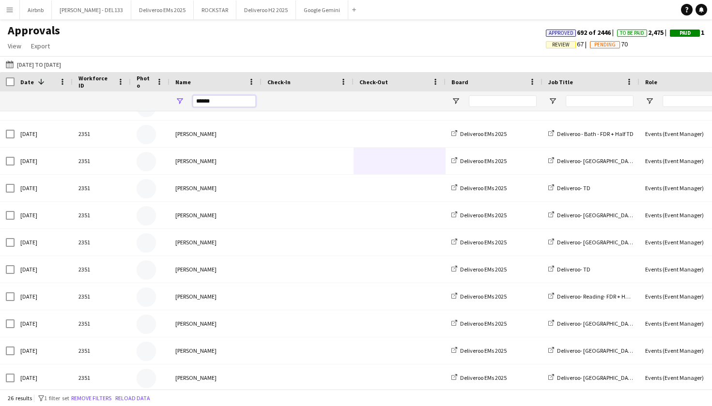
click at [221, 105] on input "******" at bounding box center [224, 101] width 63 height 12
type input "*"
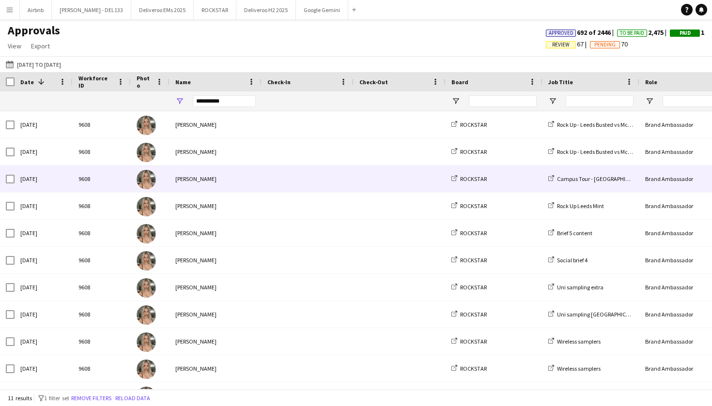
click at [38, 182] on div "Fri, 26 Sep 2025" at bounding box center [44, 179] width 58 height 27
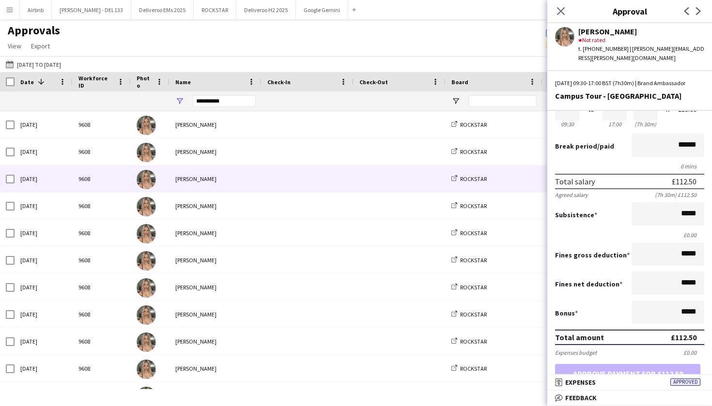
scroll to position [65, 0]
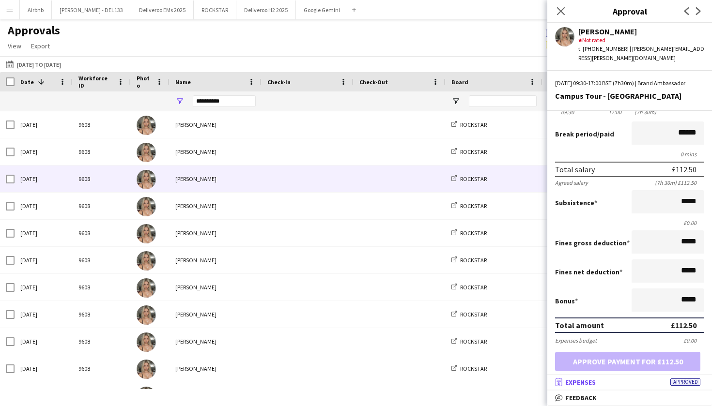
click at [604, 386] on mat-panel-title "receipt Expenses Approved" at bounding box center [627, 382] width 161 height 9
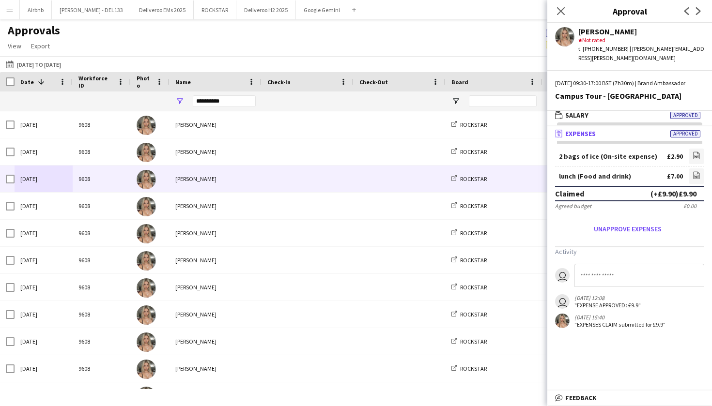
scroll to position [0, 0]
click at [612, 117] on mat-panel-title "wallet Salary Approved" at bounding box center [627, 115] width 161 height 9
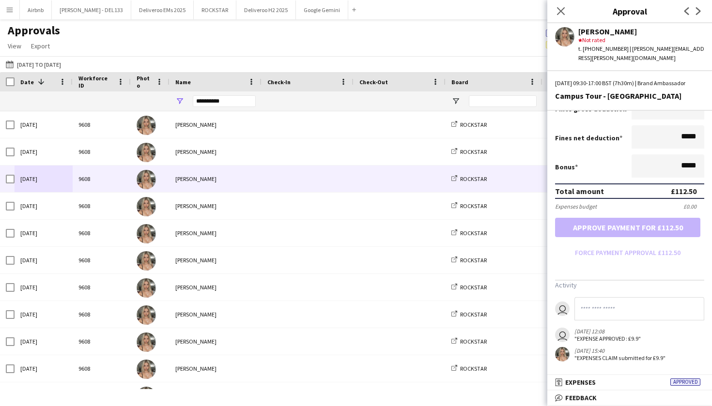
scroll to position [203, 0]
click at [606, 379] on mat-panel-title "receipt Expenses Approved" at bounding box center [627, 382] width 161 height 9
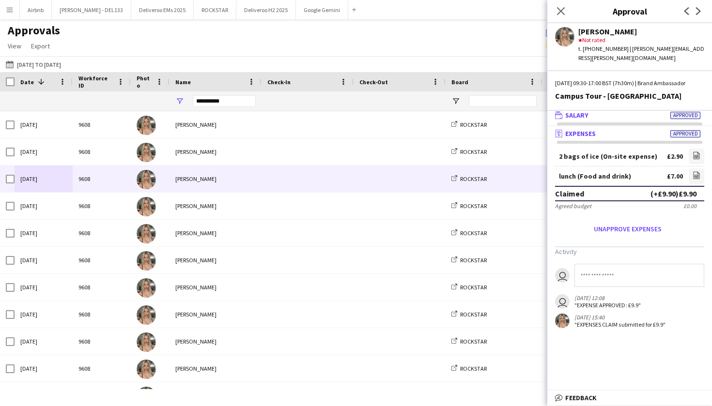
click at [610, 118] on mat-panel-title "wallet Salary Approved" at bounding box center [627, 115] width 161 height 9
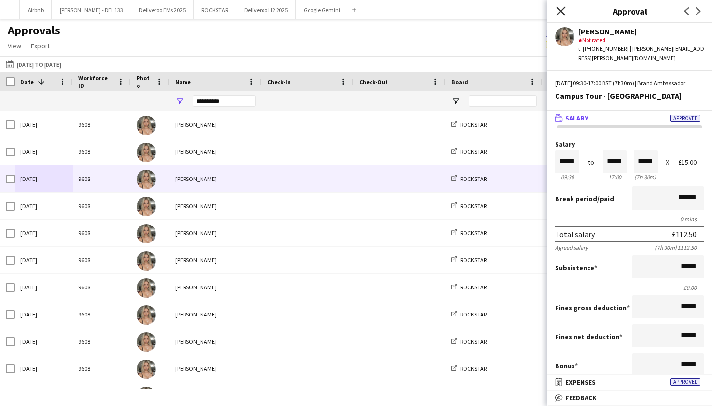
click at [561, 12] on icon "Close pop-in" at bounding box center [560, 10] width 9 height 9
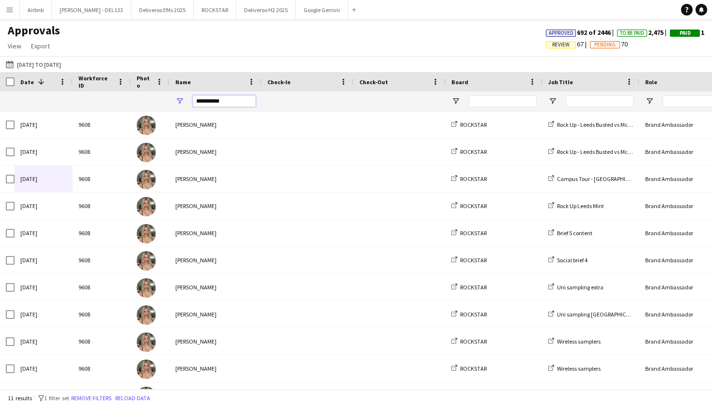
click at [226, 104] on input "**********" at bounding box center [224, 101] width 63 height 12
type input "*"
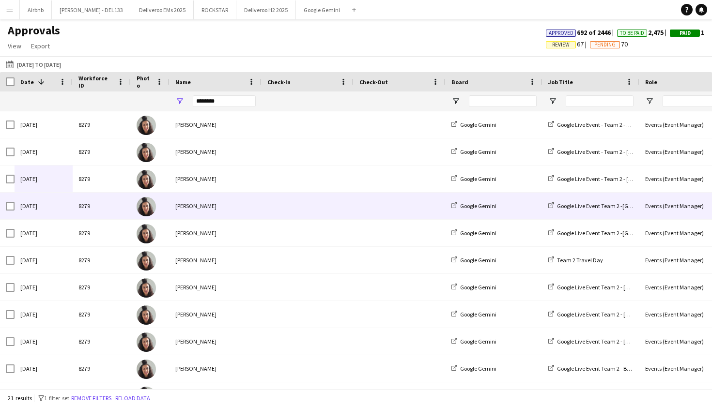
click at [204, 200] on div "[PERSON_NAME]" at bounding box center [215, 206] width 92 height 27
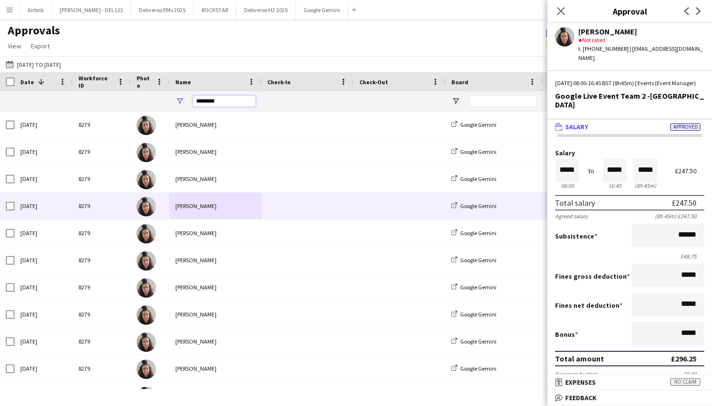
click at [230, 104] on input "********" at bounding box center [224, 101] width 63 height 12
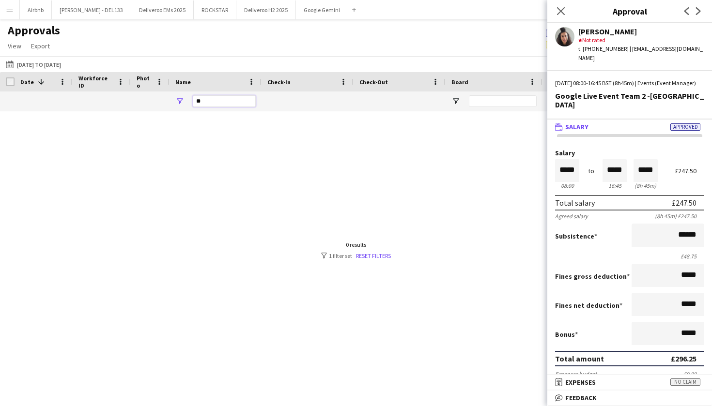
type input "*"
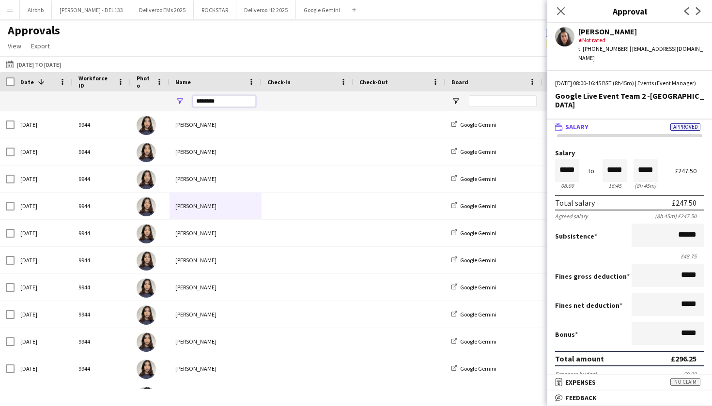
type input "********"
click at [567, 12] on div "Close pop-in" at bounding box center [560, 11] width 27 height 22
click at [560, 10] on icon "Close pop-in" at bounding box center [560, 10] width 9 height 9
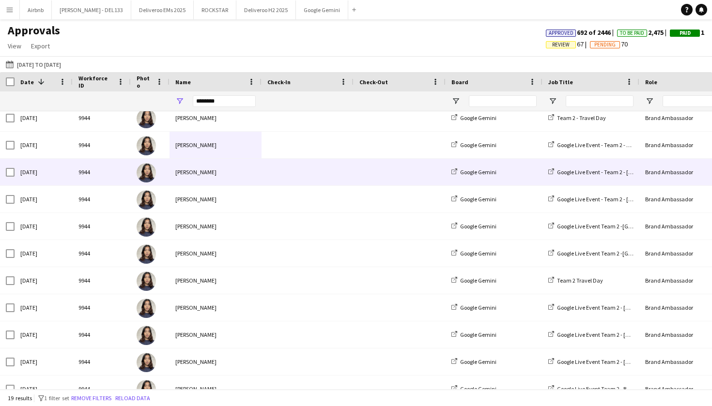
scroll to position [62, 0]
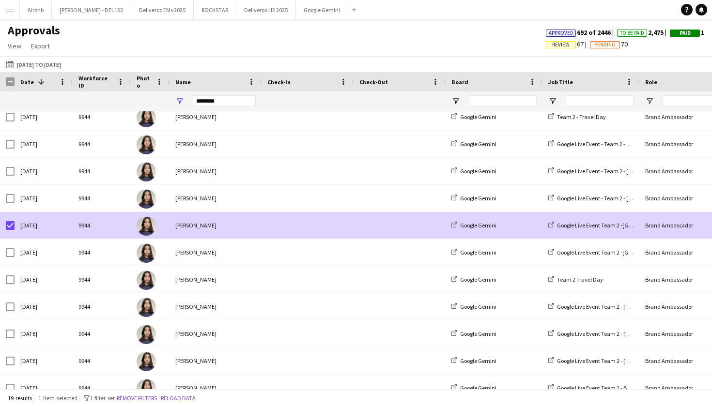
click at [222, 222] on div "[PERSON_NAME]" at bounding box center [215, 225] width 92 height 27
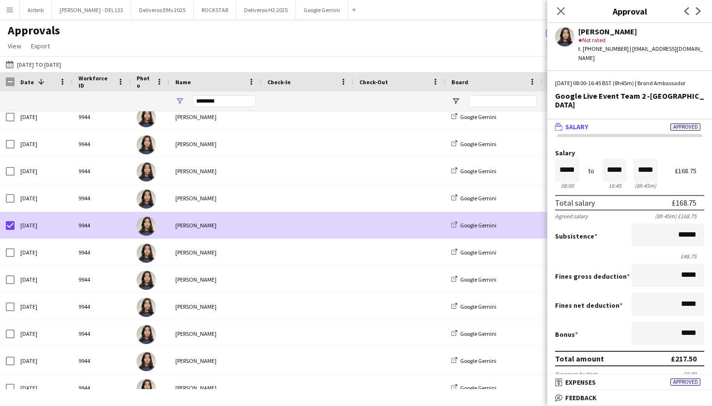
scroll to position [0, 0]
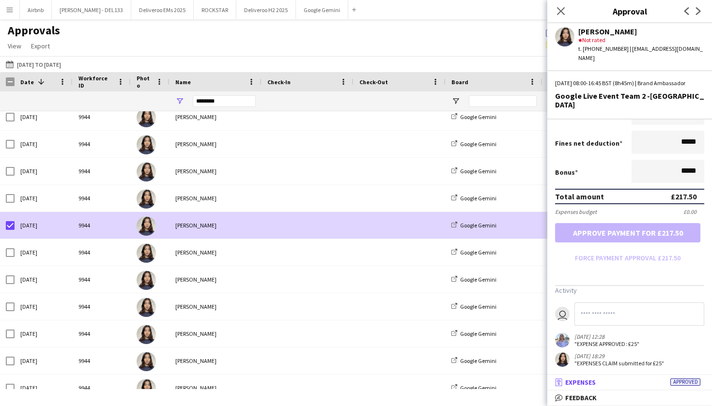
click at [623, 386] on mat-panel-title "receipt Expenses Approved" at bounding box center [627, 382] width 161 height 9
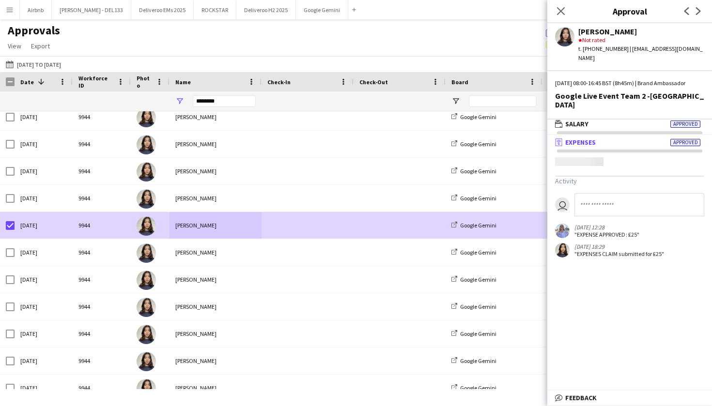
scroll to position [3, 0]
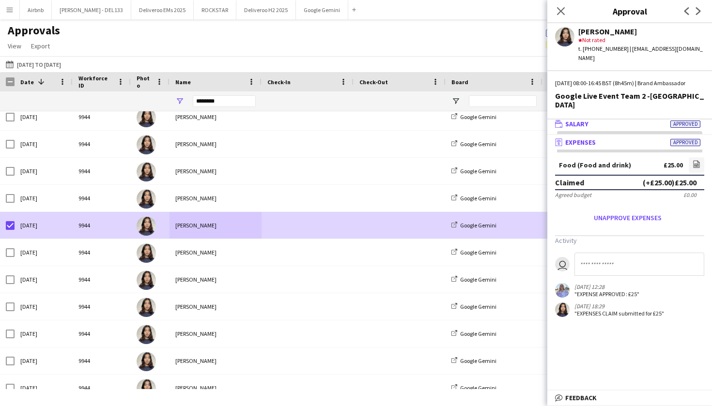
click at [652, 120] on mat-panel-title "wallet Salary Approved" at bounding box center [627, 124] width 161 height 9
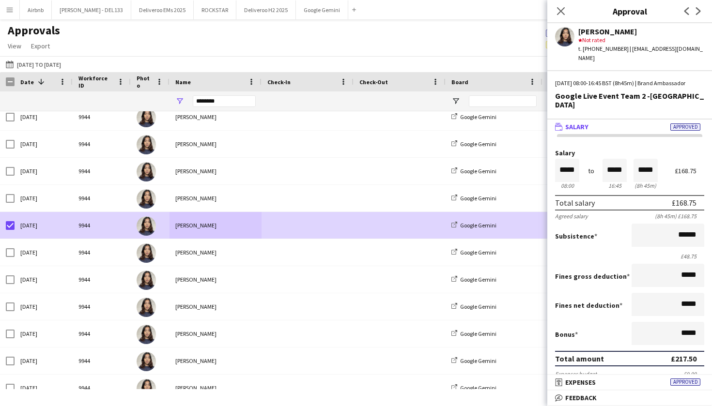
click at [652, 123] on mat-panel-title "wallet Salary Approved" at bounding box center [627, 127] width 161 height 9
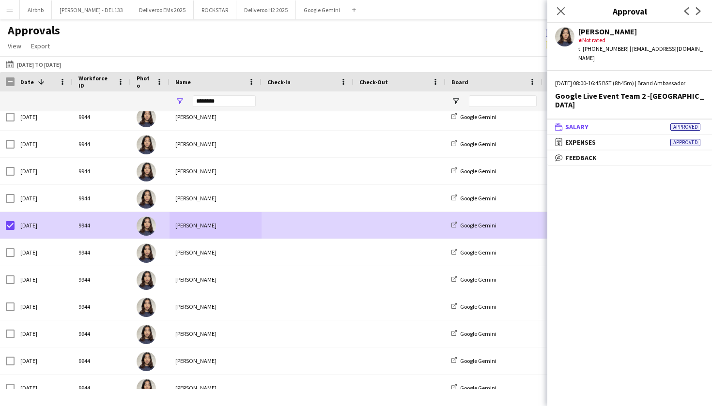
click at [652, 123] on mat-panel-title "wallet Salary Approved" at bounding box center [627, 127] width 161 height 9
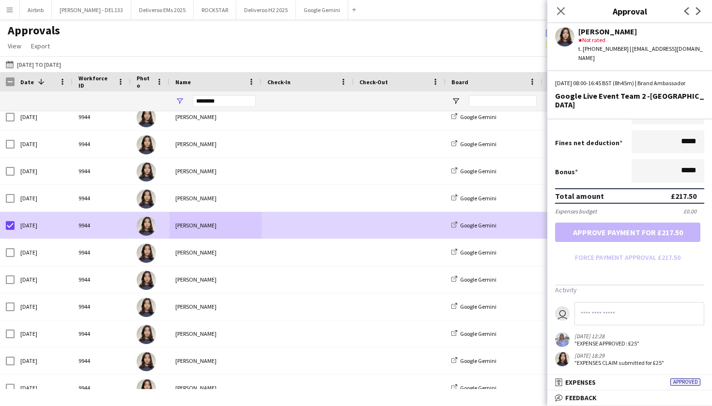
scroll to position [162, 0]
click at [608, 387] on mat-expansion-panel-header "receipt Expenses Approved" at bounding box center [629, 382] width 165 height 15
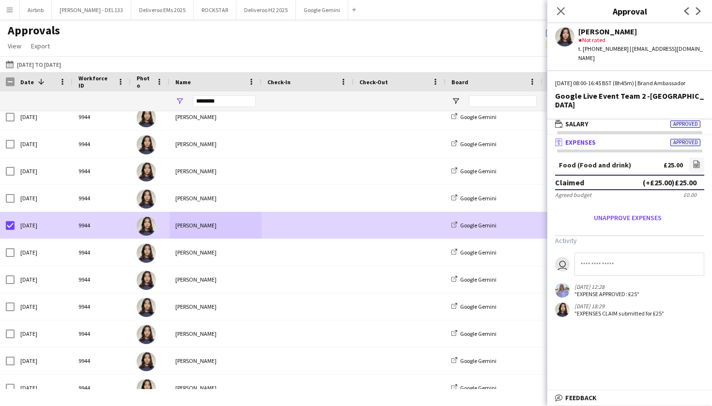
scroll to position [0, 0]
click at [614, 120] on mat-panel-title "wallet Salary Approved" at bounding box center [627, 124] width 161 height 9
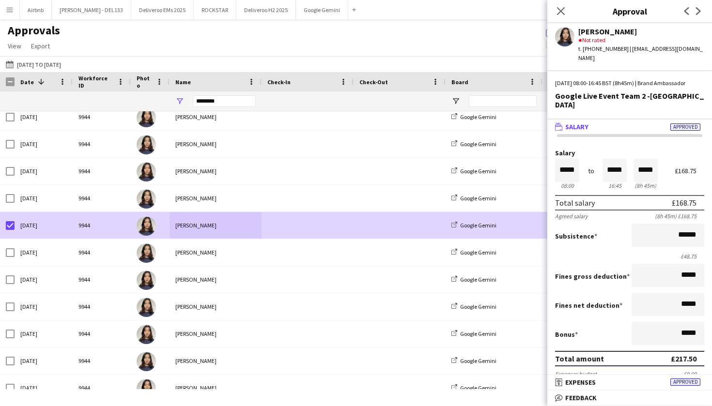
click at [615, 120] on mat-expansion-panel-header "wallet Salary Approved" at bounding box center [629, 127] width 165 height 15
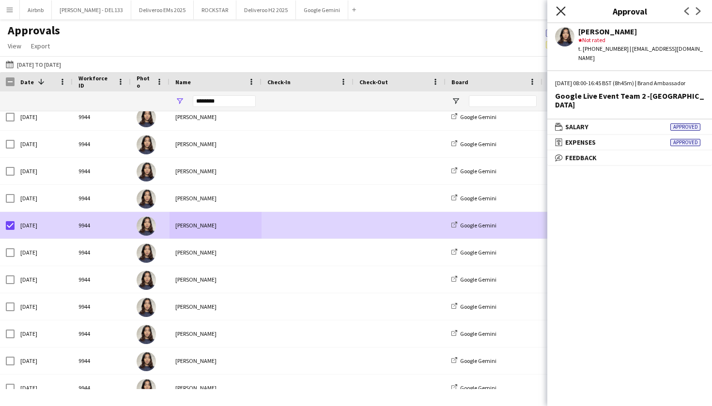
click at [557, 14] on icon at bounding box center [560, 10] width 9 height 9
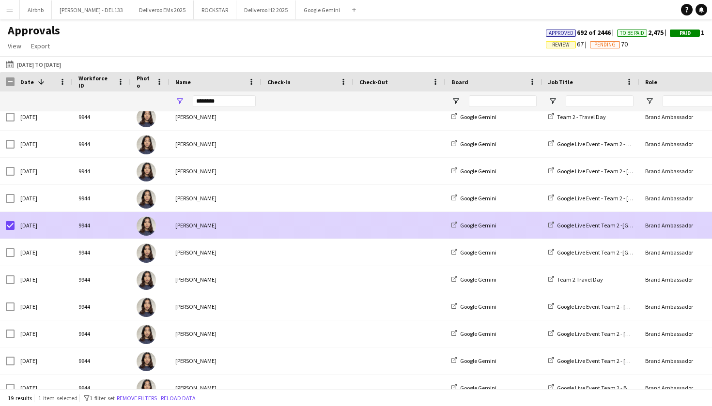
click at [367, 230] on span at bounding box center [399, 225] width 80 height 27
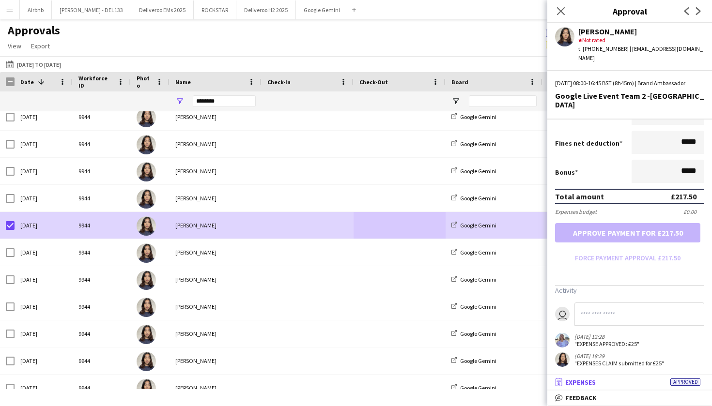
click at [601, 379] on mat-panel-title "receipt Expenses Approved" at bounding box center [627, 382] width 161 height 9
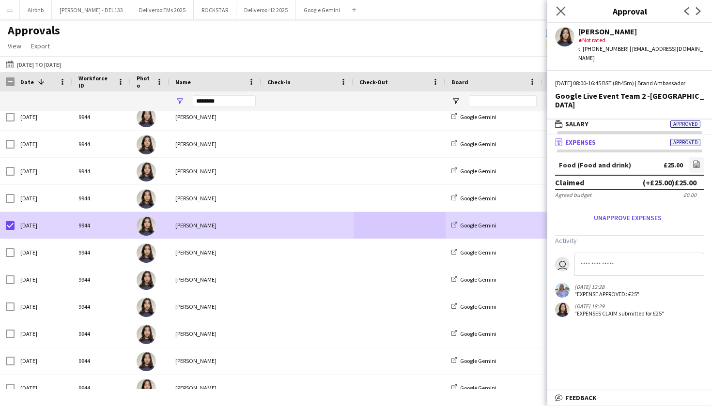
click at [557, 16] on app-icon "Close pop-in" at bounding box center [561, 11] width 14 height 14
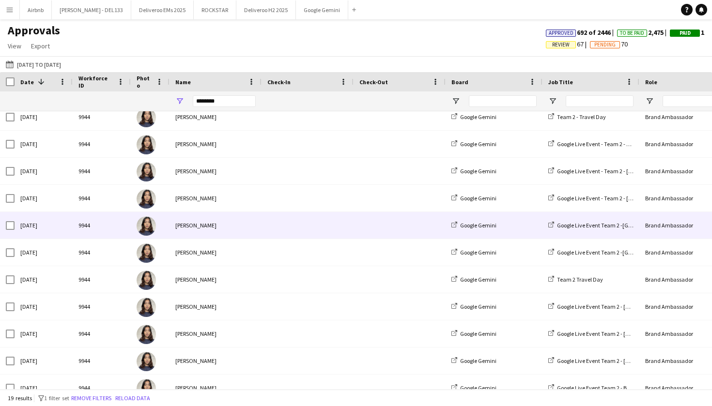
click at [180, 223] on div "[PERSON_NAME]" at bounding box center [215, 225] width 92 height 27
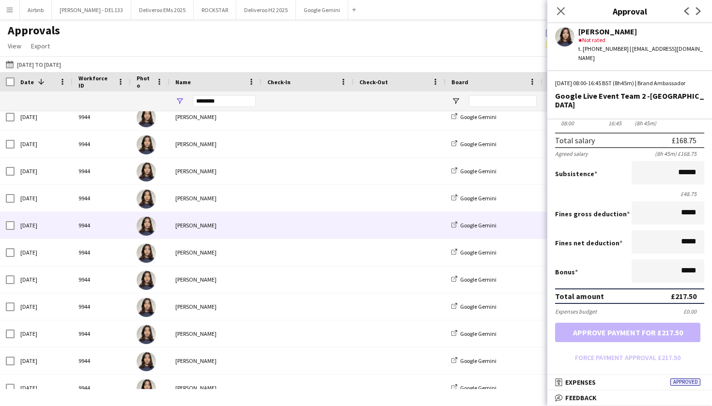
scroll to position [63, 0]
click at [591, 380] on span "Expenses" at bounding box center [580, 382] width 31 height 9
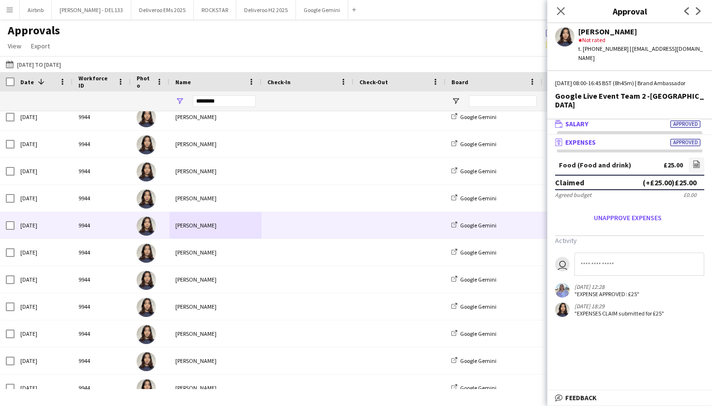
click at [630, 120] on mat-panel-title "wallet Salary Approved" at bounding box center [627, 124] width 161 height 9
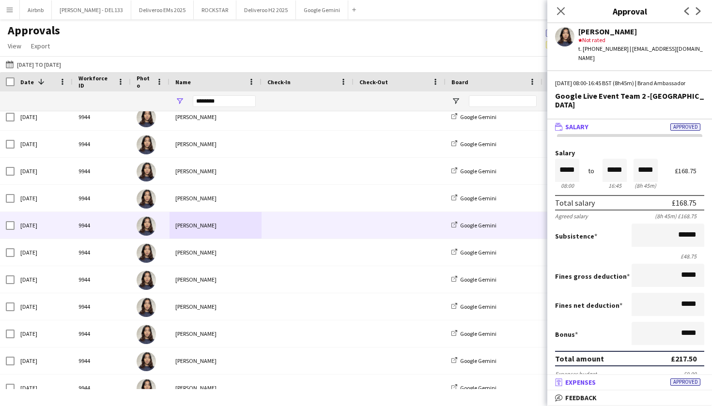
click at [602, 378] on mat-panel-title "receipt Expenses Approved" at bounding box center [627, 382] width 161 height 9
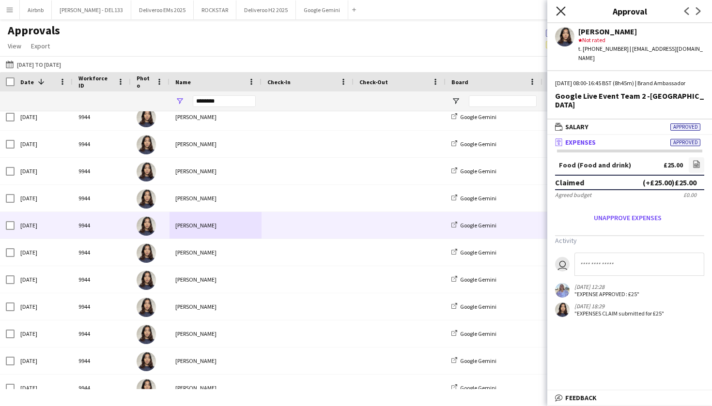
click at [559, 12] on icon "Close pop-in" at bounding box center [560, 10] width 9 height 9
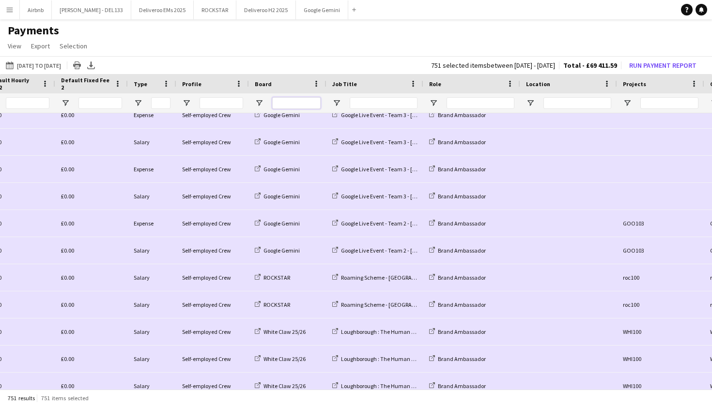
click at [294, 102] on input "Board Filter Input" at bounding box center [296, 103] width 48 height 12
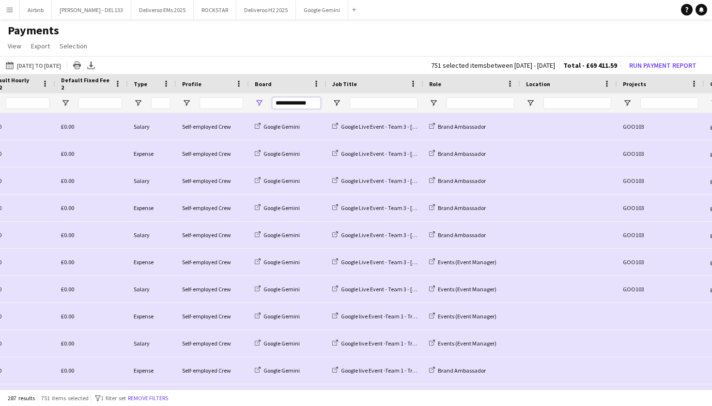
type input "**********"
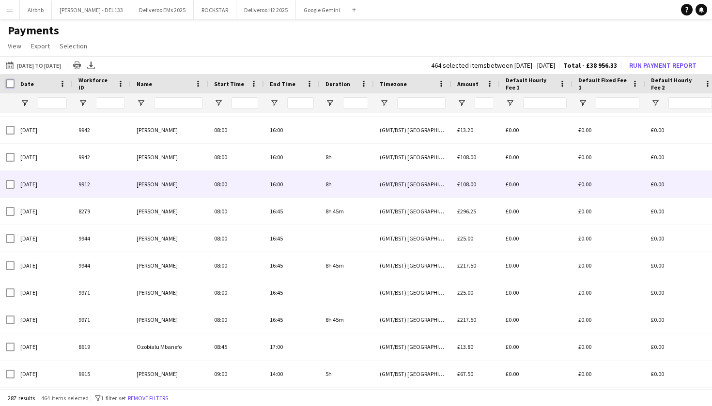
scroll to position [328, 0]
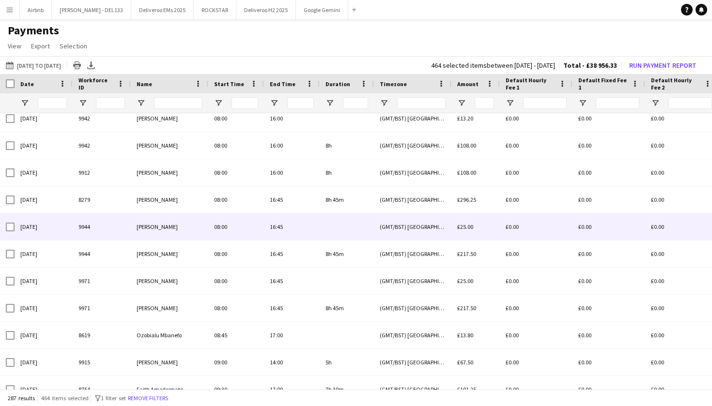
click at [231, 230] on div "08:00" at bounding box center [236, 227] width 56 height 27
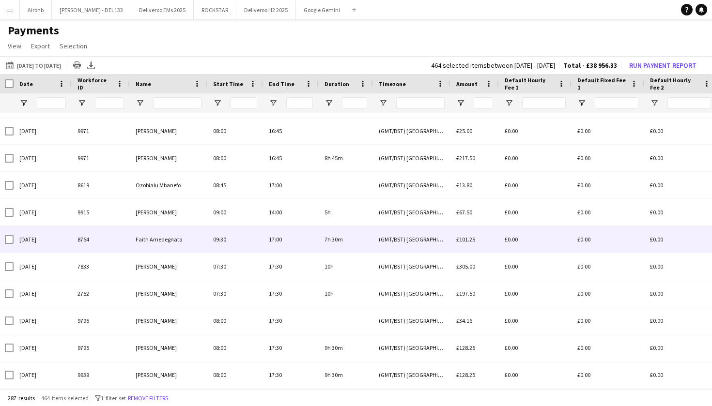
scroll to position [487, 0]
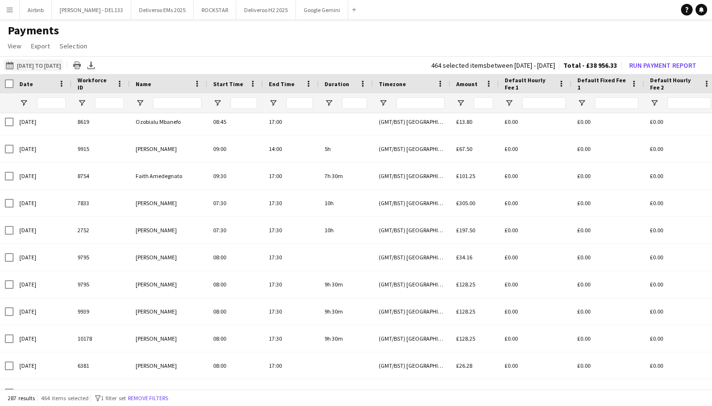
click at [46, 67] on button "01-07-2025 to 30-09-2025 23-09-2025 to 06-10-2025" at bounding box center [33, 66] width 59 height 12
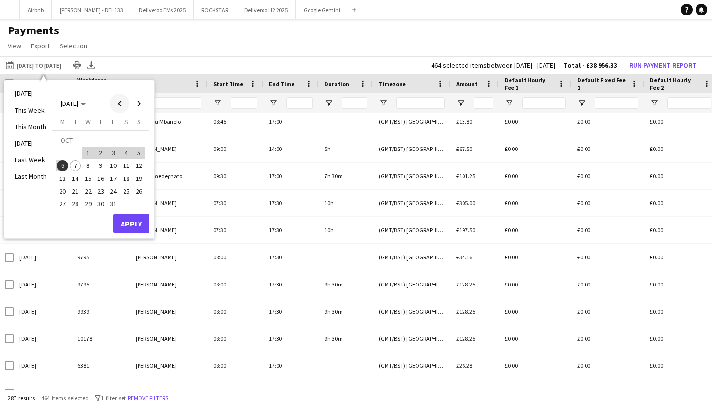
click at [118, 105] on span "Previous month" at bounding box center [119, 103] width 19 height 19
click at [64, 189] on span "22" at bounding box center [63, 191] width 12 height 12
click at [119, 103] on span "Previous month" at bounding box center [119, 103] width 19 height 19
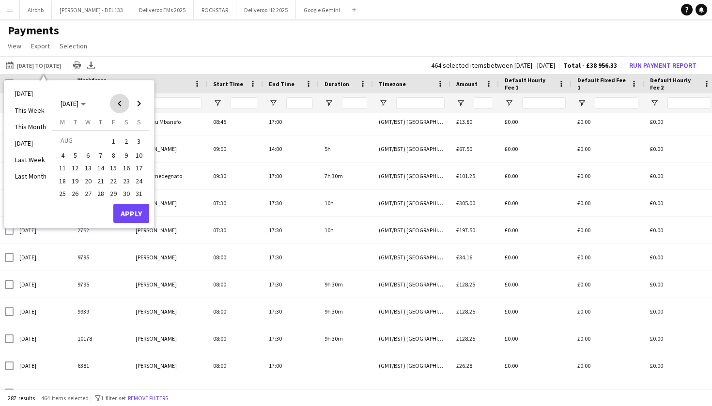
click at [119, 103] on span "Previous month" at bounding box center [119, 103] width 19 height 19
click at [137, 140] on span "1" at bounding box center [139, 142] width 12 height 14
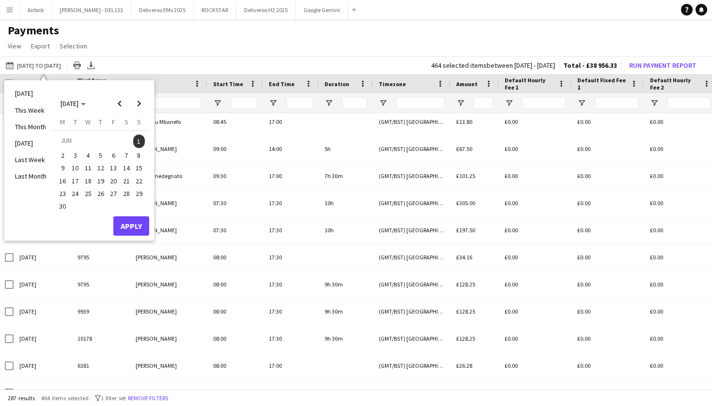
click at [64, 154] on span "2" at bounding box center [63, 156] width 12 height 12
click at [140, 108] on span "Next month" at bounding box center [138, 103] width 19 height 19
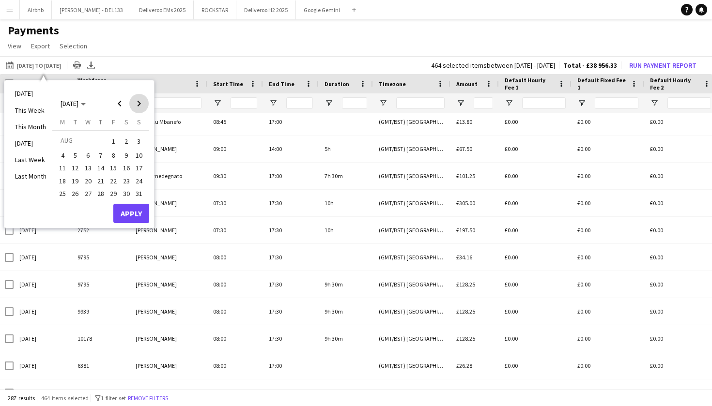
click at [140, 108] on span "Next month" at bounding box center [138, 103] width 19 height 19
click at [64, 164] on span "6" at bounding box center [63, 166] width 12 height 12
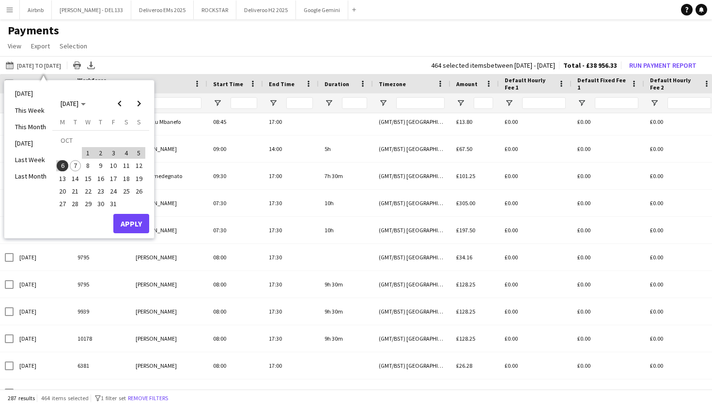
click at [131, 219] on button "Apply" at bounding box center [131, 223] width 36 height 19
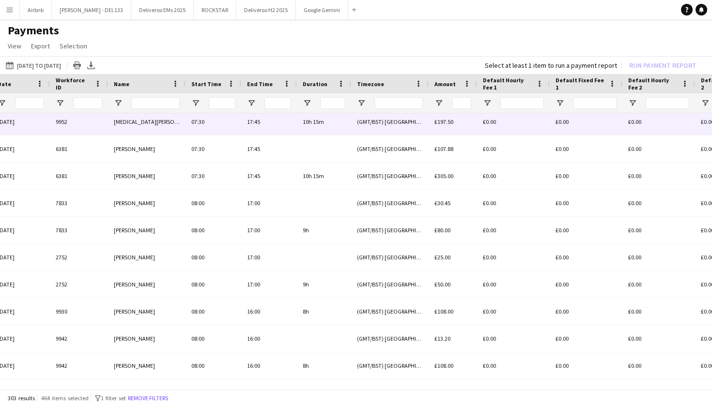
scroll to position [0, 116]
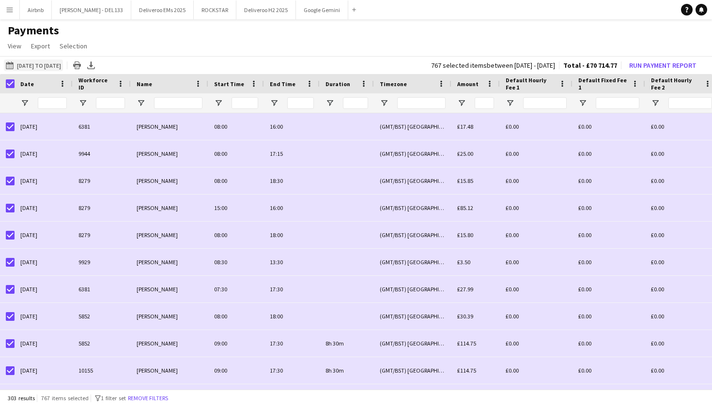
click at [59, 65] on button "01-07-2025 to 30-09-2025 02-06-2025 to 06-10-2025" at bounding box center [33, 66] width 59 height 12
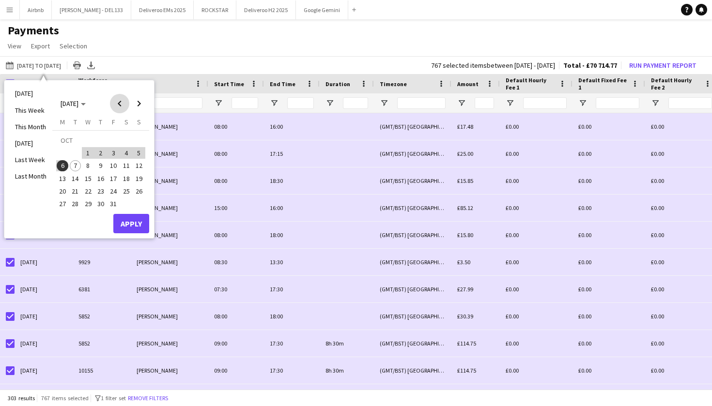
click at [121, 102] on span "Previous month" at bounding box center [119, 103] width 19 height 19
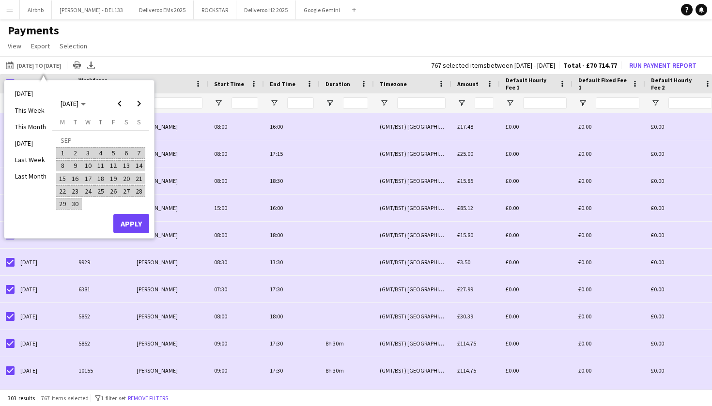
click at [64, 156] on span "1" at bounding box center [63, 153] width 12 height 12
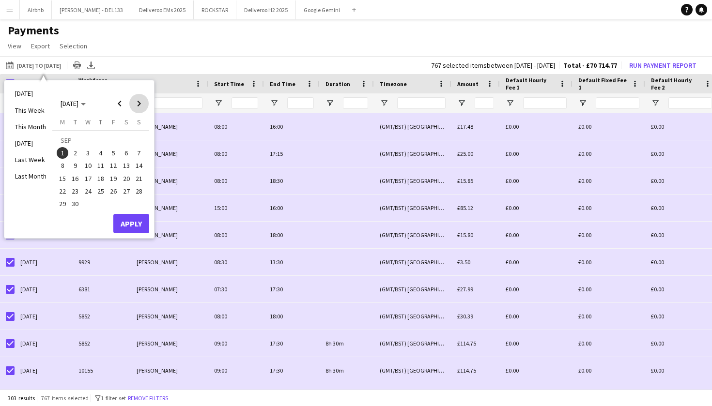
click at [140, 100] on span "Next month" at bounding box center [138, 103] width 19 height 19
click at [121, 104] on span "Previous month" at bounding box center [119, 103] width 19 height 19
click at [62, 153] on span "1" at bounding box center [63, 153] width 12 height 12
click at [77, 152] on span "2" at bounding box center [76, 153] width 12 height 12
click at [62, 154] on span "1" at bounding box center [63, 153] width 12 height 12
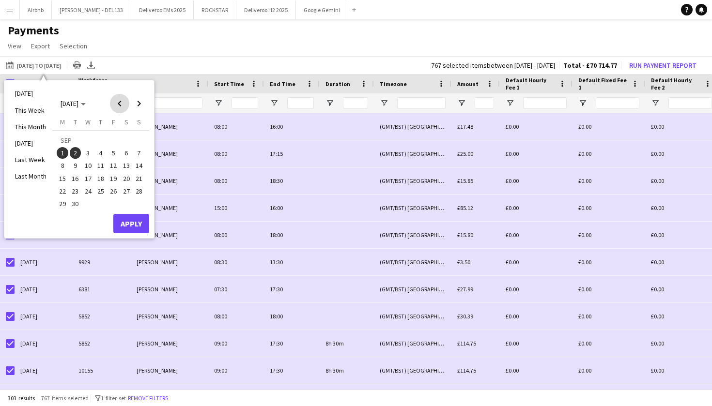
click at [121, 104] on span "Previous month" at bounding box center [119, 103] width 19 height 19
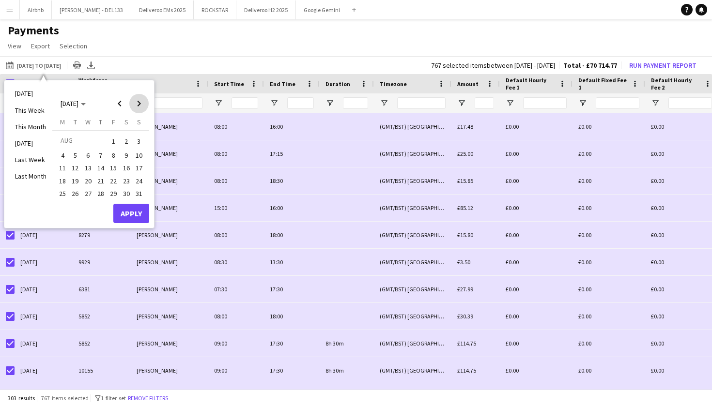
click at [140, 104] on span "Next month" at bounding box center [138, 103] width 19 height 19
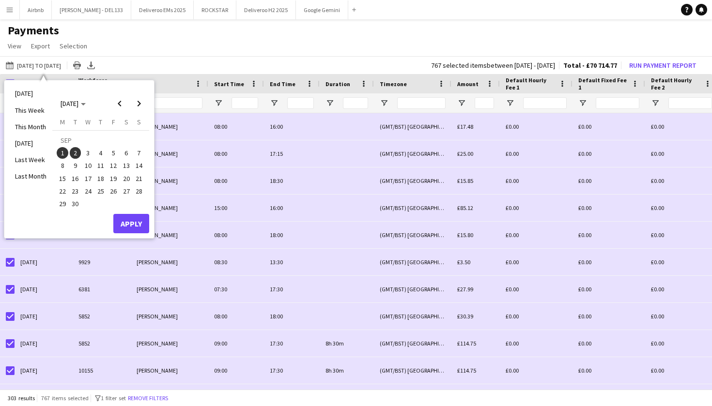
click at [73, 170] on span "9" at bounding box center [76, 166] width 12 height 12
click at [62, 152] on span "1" at bounding box center [63, 153] width 12 height 12
click at [117, 101] on span "Previous month" at bounding box center [119, 103] width 19 height 19
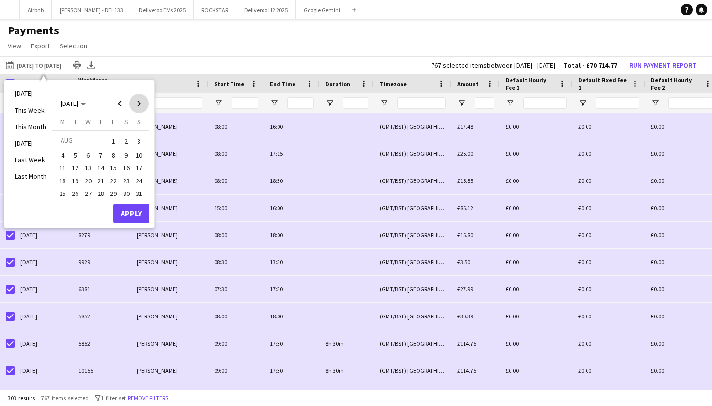
click at [137, 107] on span "Next month" at bounding box center [138, 103] width 19 height 19
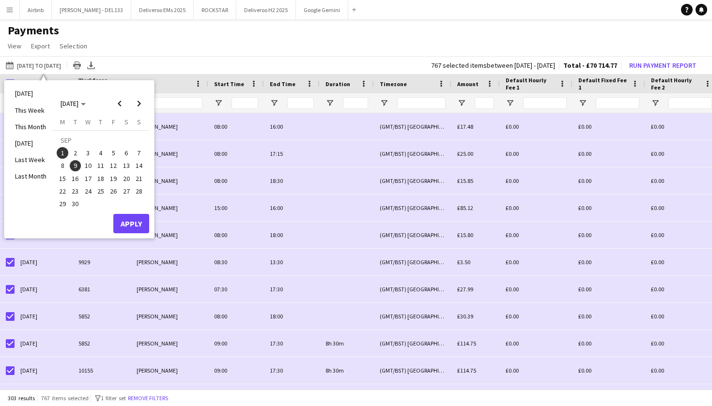
click at [65, 151] on span "1" at bounding box center [63, 153] width 12 height 12
click at [139, 105] on span "Next month" at bounding box center [138, 103] width 19 height 19
click at [63, 165] on span "6" at bounding box center [63, 166] width 12 height 12
click at [133, 222] on button "Apply" at bounding box center [131, 223] width 36 height 19
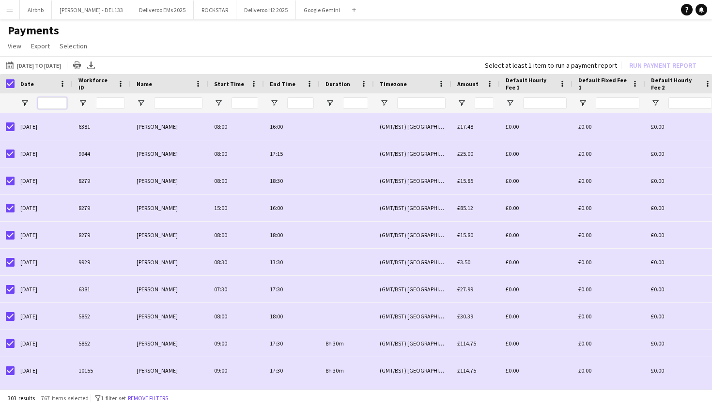
click at [58, 104] on input "Date Filter Input" at bounding box center [52, 103] width 29 height 12
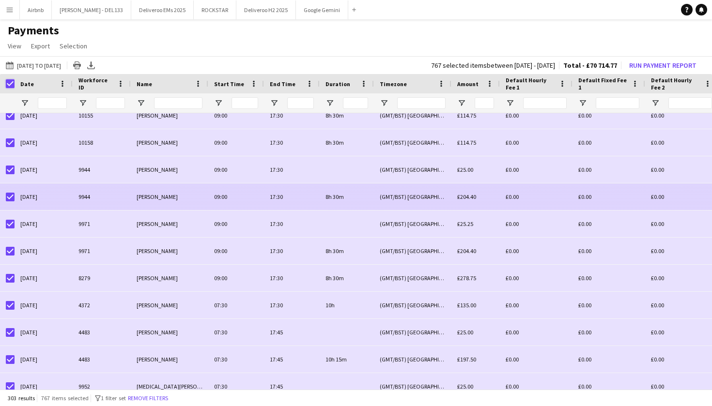
scroll to position [257, 0]
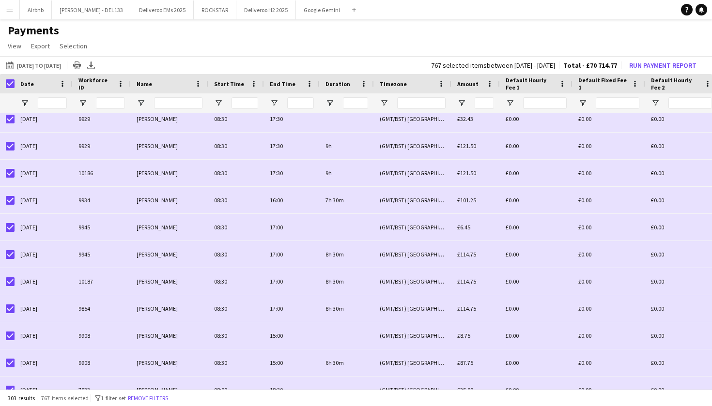
drag, startPoint x: 411, startPoint y: 65, endPoint x: 559, endPoint y: 64, distance: 147.7
click at [559, 64] on div "767 selected items between 10 Sep 2025 - 6 Oct 2025 Total - £70 714.77 Run Paym…" at bounding box center [565, 66] width 285 height 14
copy div "767 selected items between 10 Sep 2025 - 6 Oct 2025"
drag, startPoint x: 568, startPoint y: 65, endPoint x: 585, endPoint y: 63, distance: 17.6
click at [596, 63] on span "Total - £70 714.77" at bounding box center [590, 65] width 54 height 9
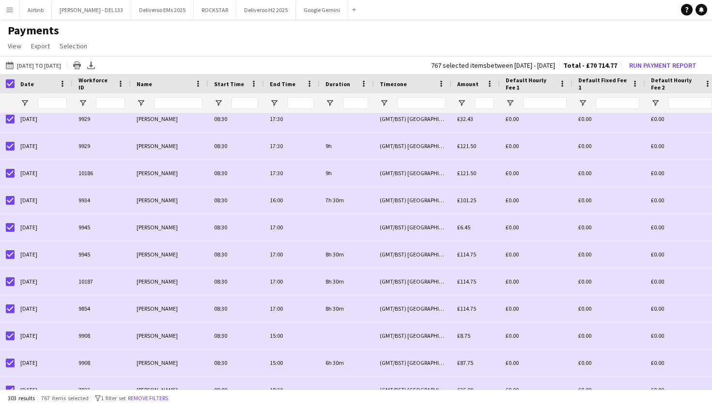
click at [572, 44] on app-page-menu "View Customise view Customise filters Reset Filters Reset View Reset All Export…" at bounding box center [356, 47] width 712 height 18
drag, startPoint x: 565, startPoint y: 62, endPoint x: 618, endPoint y: 62, distance: 53.3
click at [619, 62] on div "767 selected items between 10 Sep 2025 - 6 Oct 2025 Total - £70 714.77 Run Paym…" at bounding box center [565, 66] width 285 height 14
copy span "Total - £70 714.77"
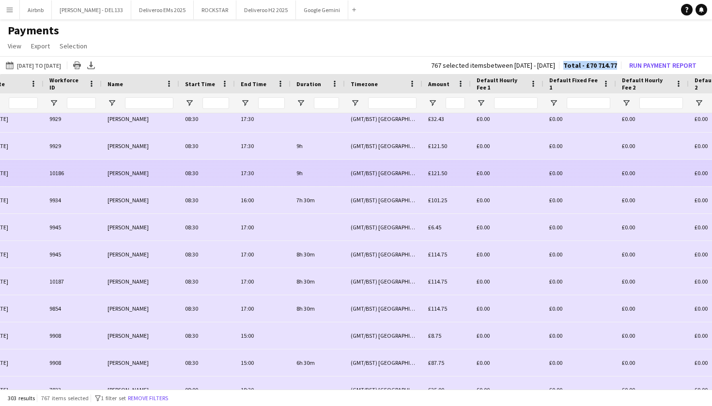
scroll to position [0, 145]
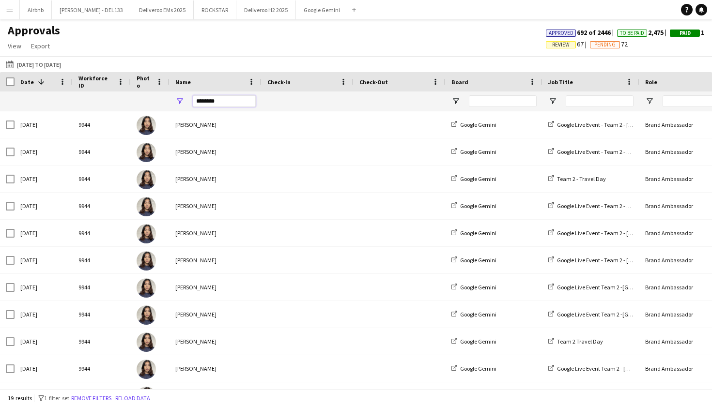
click at [223, 102] on input "********" at bounding box center [224, 101] width 63 height 12
type input "*"
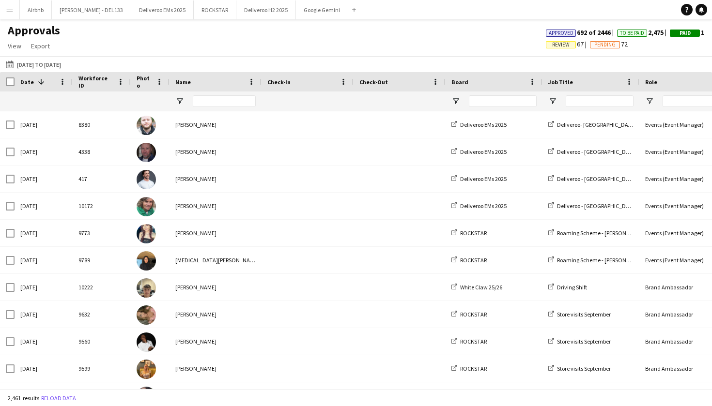
click at [8, 7] on app-icon "Menu" at bounding box center [10, 10] width 8 height 8
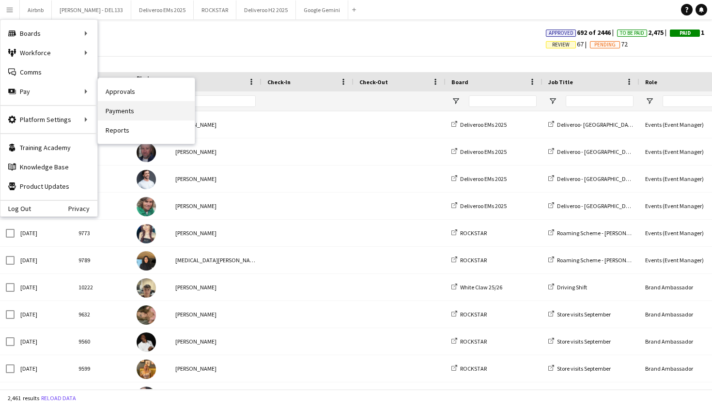
click at [113, 105] on link "Payments" at bounding box center [146, 110] width 97 height 19
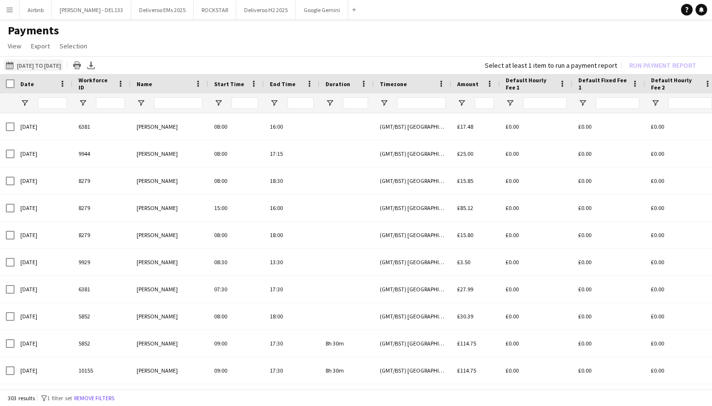
click at [63, 64] on button "01-09-2025 to 06-10-2025 01-09-2025 to 06-10-2025" at bounding box center [33, 66] width 59 height 12
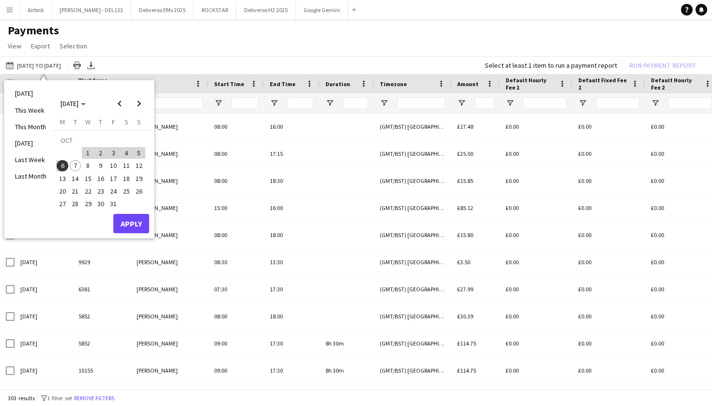
click at [163, 43] on app-page-menu "View Customise view Customise filters Reset Filters Reset View Reset All Export…" at bounding box center [356, 47] width 712 height 18
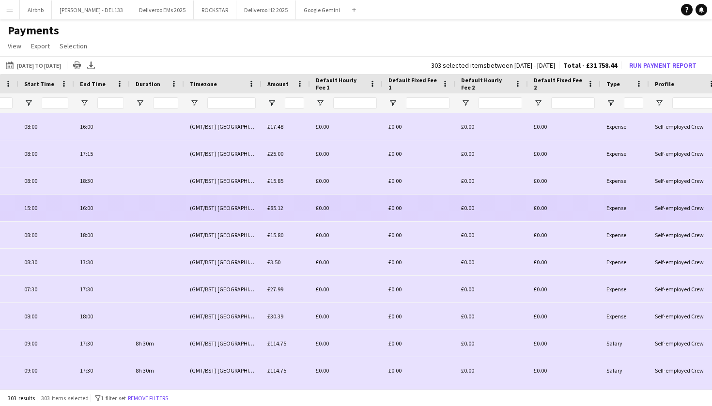
scroll to position [0, 272]
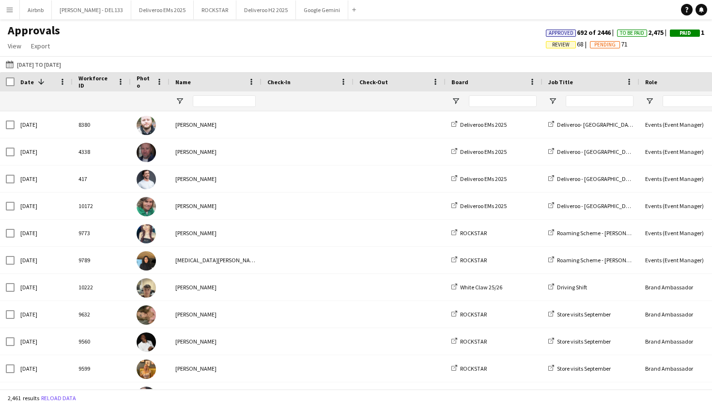
click at [5, 12] on button "Menu" at bounding box center [9, 9] width 19 height 19
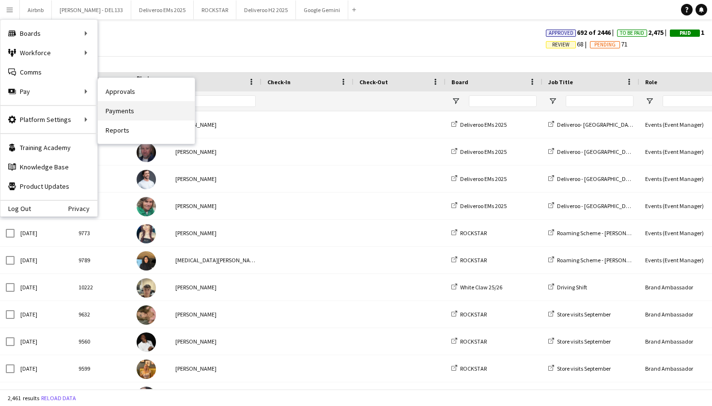
click at [134, 113] on link "Payments" at bounding box center [146, 110] width 97 height 19
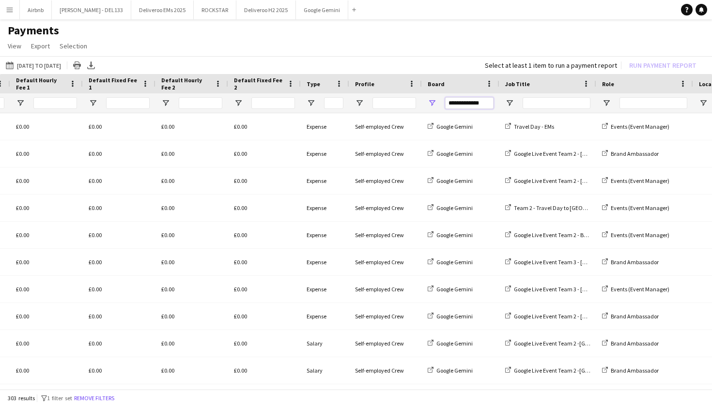
drag, startPoint x: 448, startPoint y: 105, endPoint x: 495, endPoint y: 107, distance: 46.5
click at [495, 107] on div "**********" at bounding box center [460, 102] width 77 height 19
